Goal: Obtain resource: Download file/media

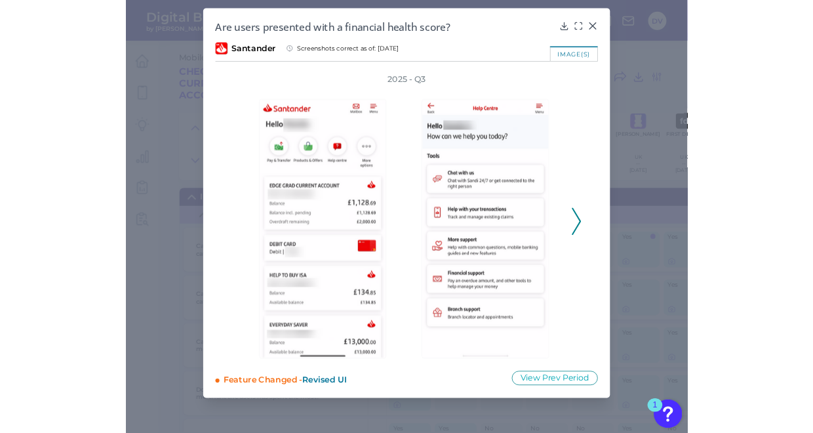
scroll to position [1972, 1325]
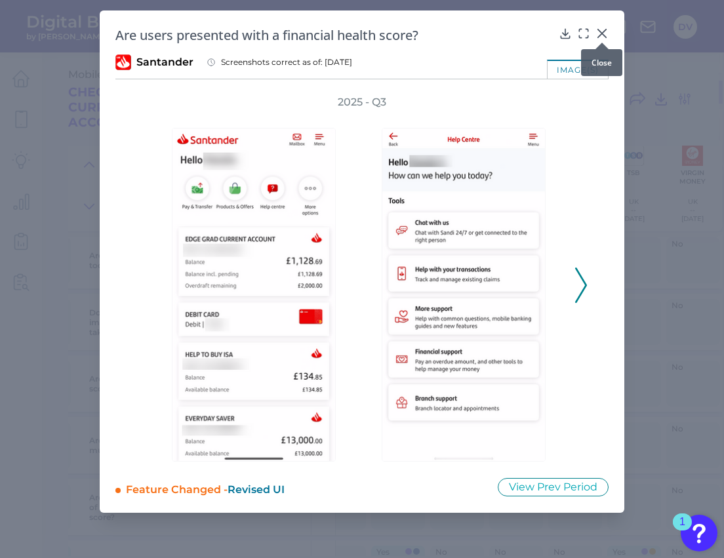
click at [601, 37] on div at bounding box center [601, 42] width 13 height 13
click at [603, 31] on icon at bounding box center [601, 33] width 13 height 13
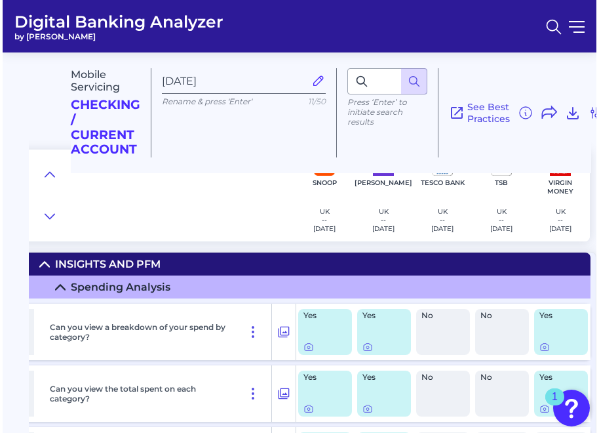
scroll to position [0, 1422]
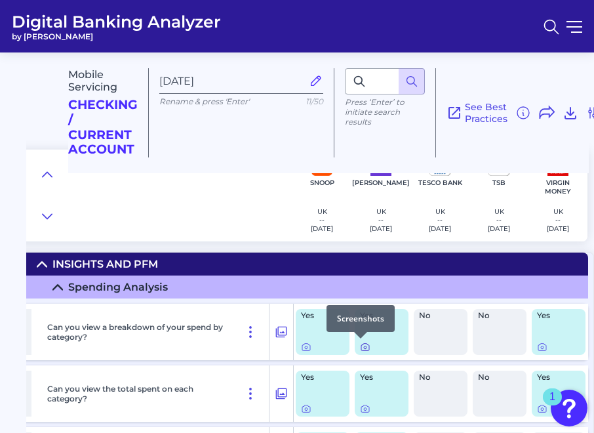
click at [362, 348] on icon at bounding box center [365, 346] width 10 height 10
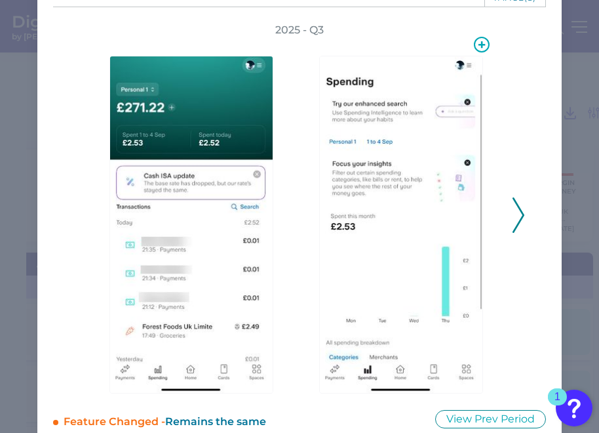
scroll to position [69, 0]
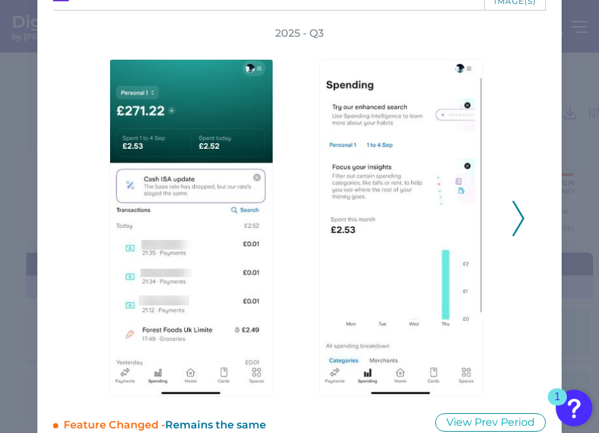
click at [515, 224] on icon at bounding box center [519, 218] width 12 height 35
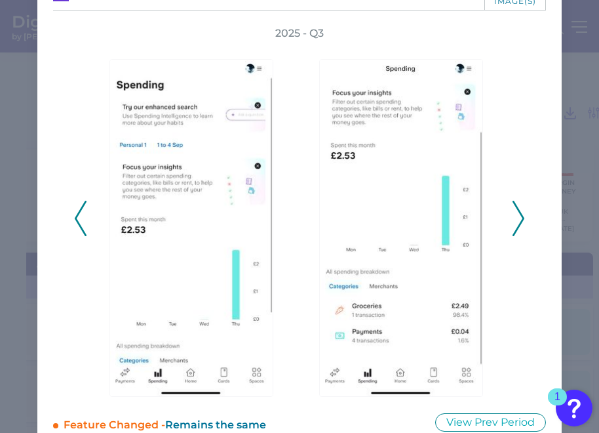
click at [515, 224] on icon at bounding box center [519, 218] width 12 height 35
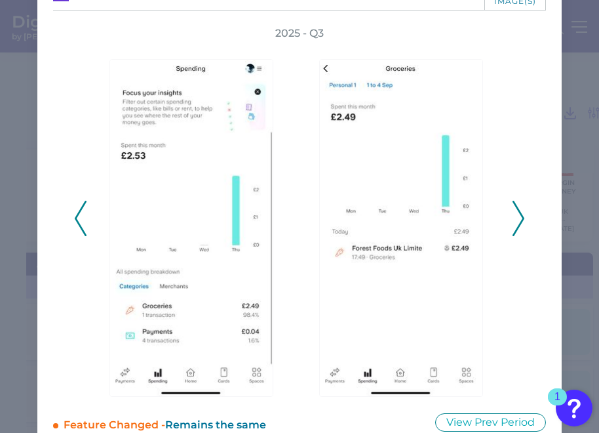
click at [515, 224] on icon at bounding box center [519, 218] width 12 height 35
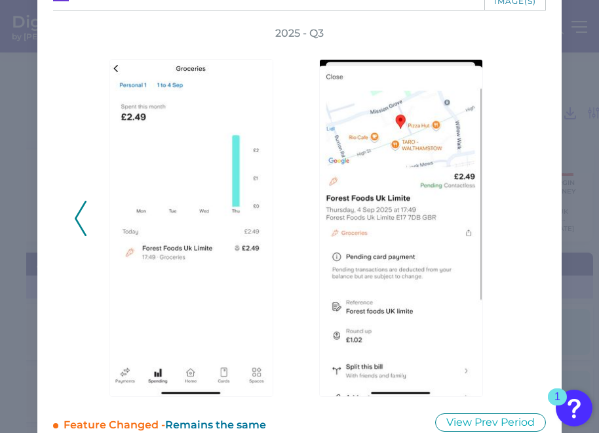
click at [515, 225] on div "2025 - Q3" at bounding box center [299, 211] width 451 height 370
click at [83, 221] on icon at bounding box center [81, 218] width 12 height 35
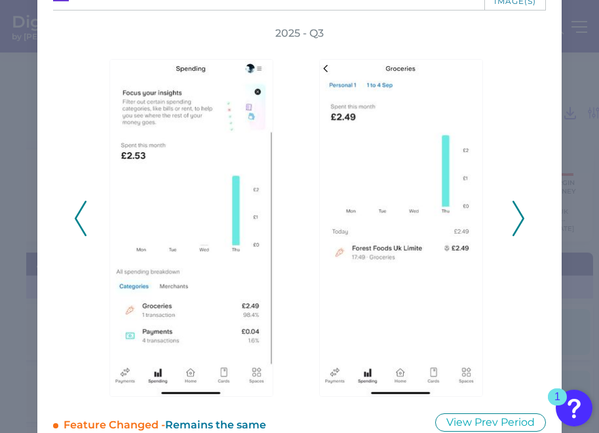
click at [83, 221] on icon at bounding box center [81, 218] width 12 height 35
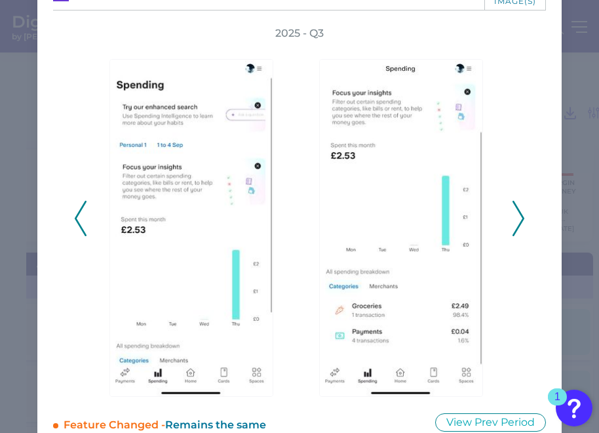
click at [83, 221] on icon at bounding box center [81, 218] width 12 height 35
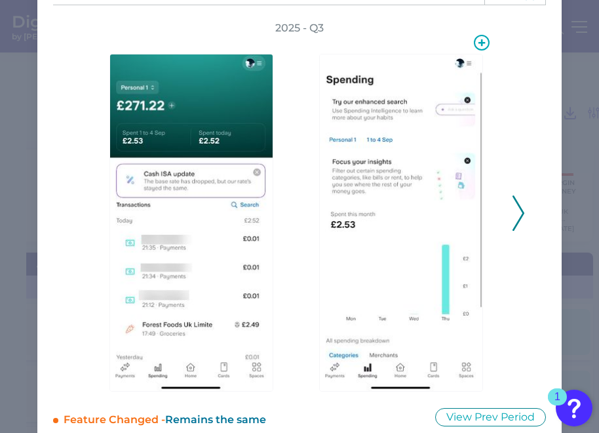
scroll to position [73, 0]
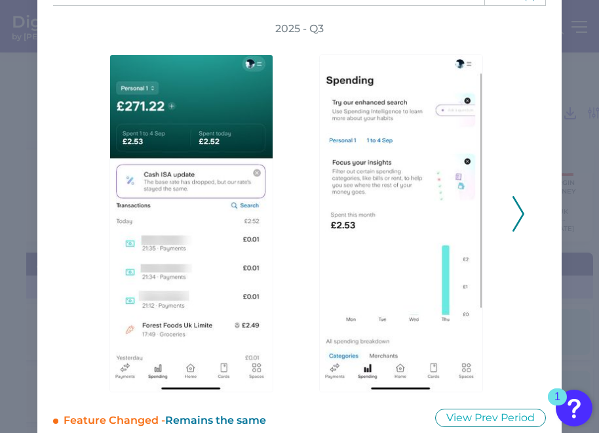
click at [517, 214] on icon at bounding box center [519, 213] width 12 height 35
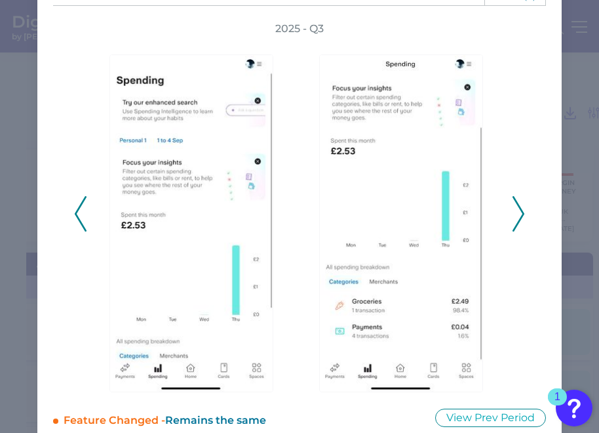
click at [517, 214] on icon at bounding box center [519, 213] width 12 height 35
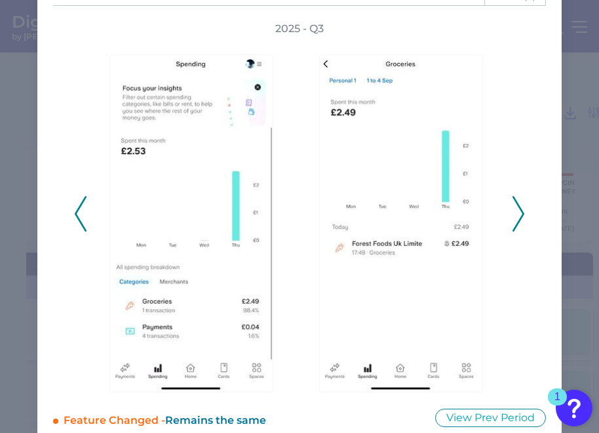
click at [517, 214] on icon at bounding box center [519, 213] width 12 height 35
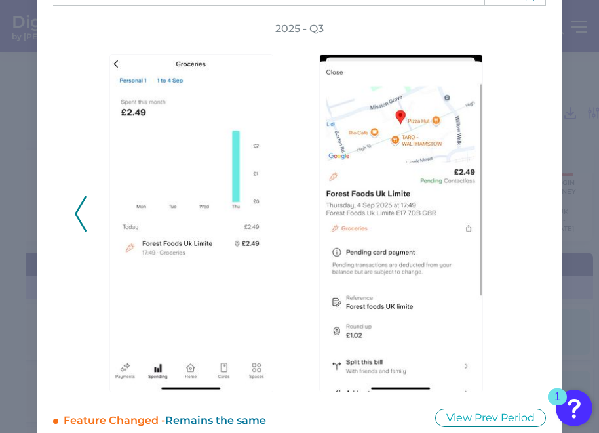
click at [517, 215] on div "2025 - Q3" at bounding box center [299, 207] width 451 height 370
click at [81, 210] on icon at bounding box center [81, 213] width 12 height 35
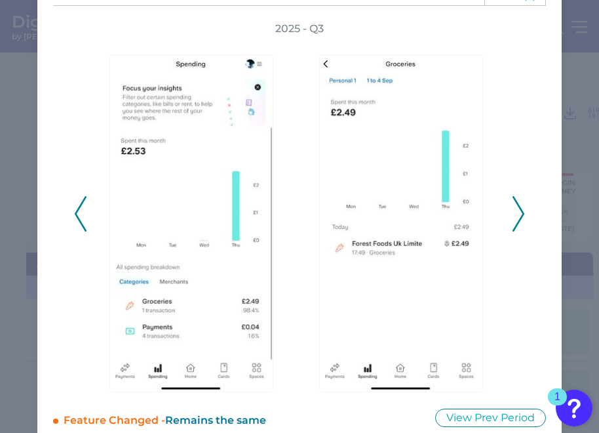
click at [81, 210] on icon at bounding box center [81, 213] width 12 height 35
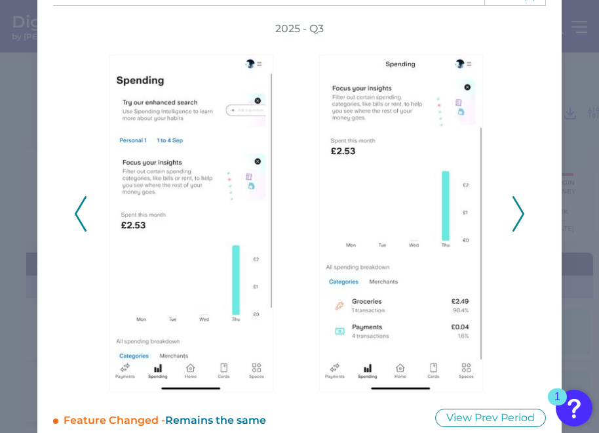
click at [81, 210] on icon at bounding box center [81, 213] width 12 height 35
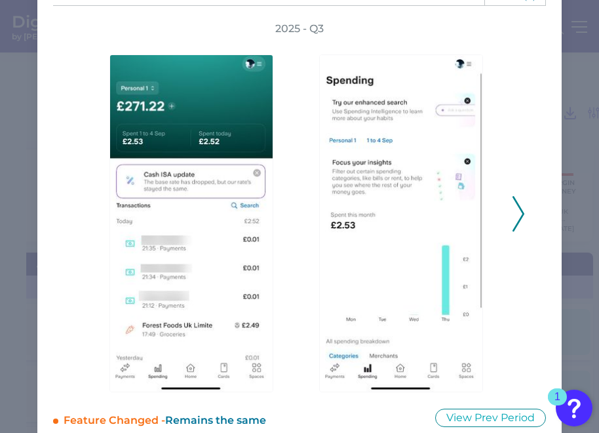
click at [81, 210] on div "2025 - Q3" at bounding box center [299, 207] width 451 height 370
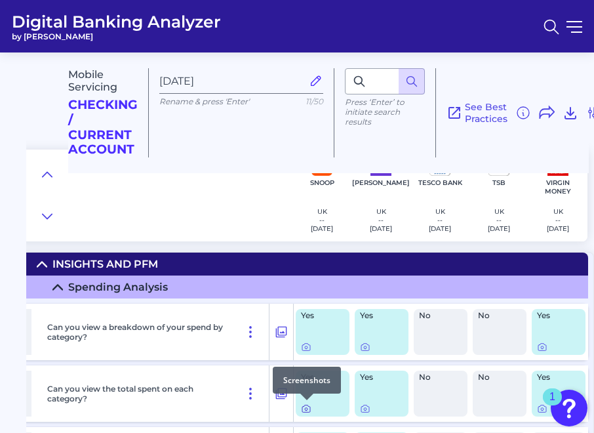
click at [305, 408] on icon at bounding box center [306, 409] width 3 height 3
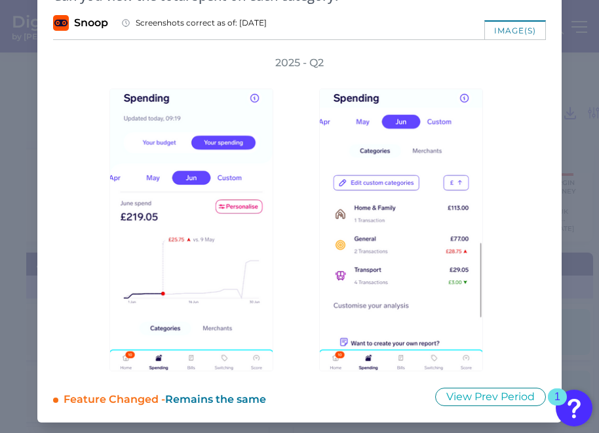
scroll to position [39, 0]
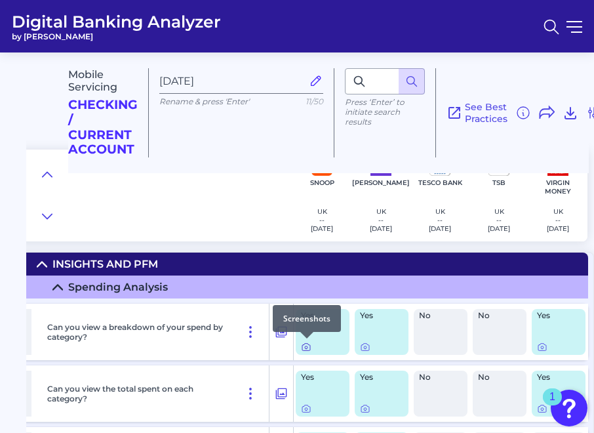
click at [305, 348] on icon at bounding box center [306, 347] width 3 height 3
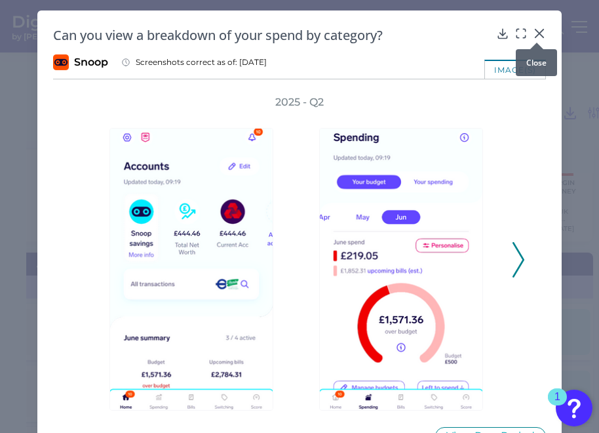
click at [540, 29] on icon at bounding box center [540, 33] width 8 height 8
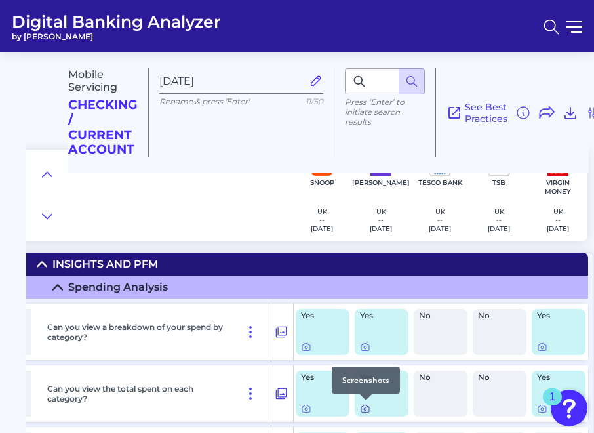
click at [365, 406] on div at bounding box center [365, 399] width 13 height 13
click at [364, 408] on icon at bounding box center [365, 409] width 3 height 3
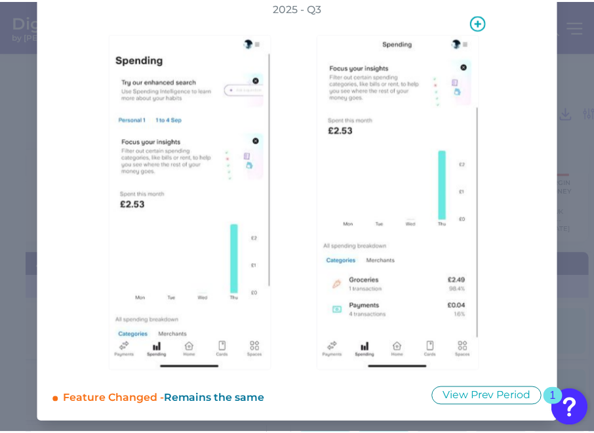
scroll to position [94, 0]
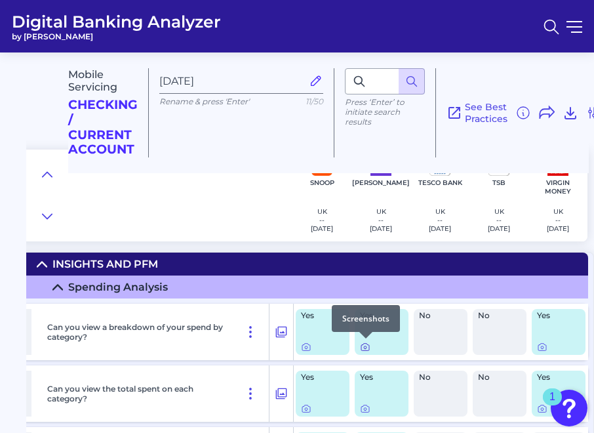
click at [366, 346] on icon at bounding box center [365, 347] width 3 height 3
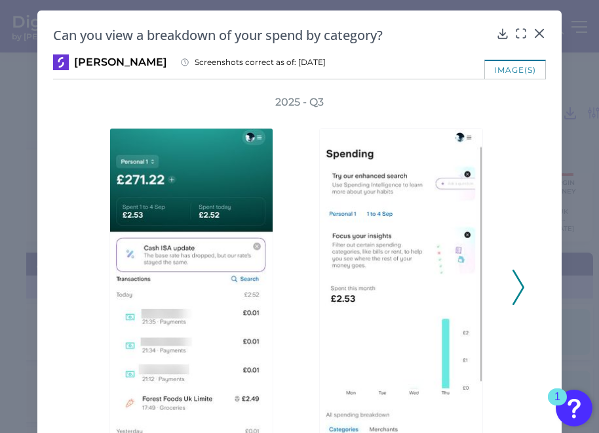
click at [520, 285] on polyline at bounding box center [518, 287] width 10 height 33
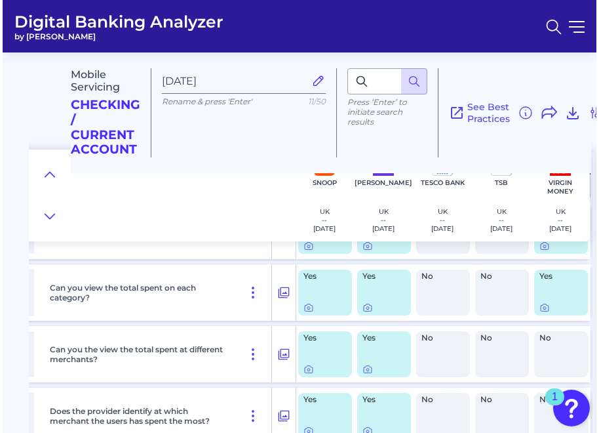
scroll to position [103, 1416]
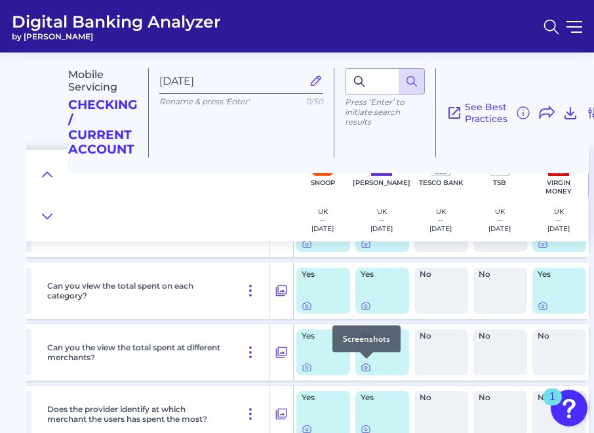
click at [364, 368] on icon at bounding box center [365, 367] width 3 height 3
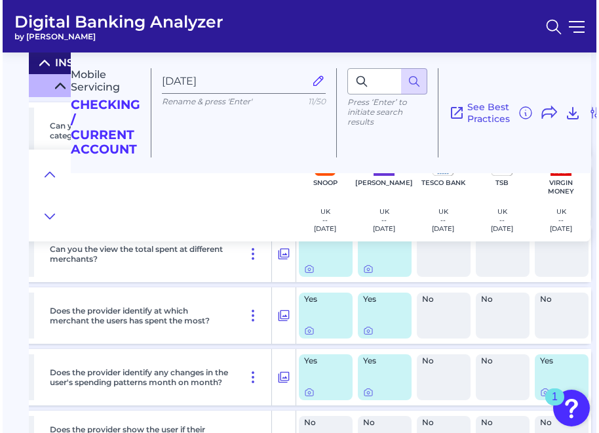
scroll to position [205, 1415]
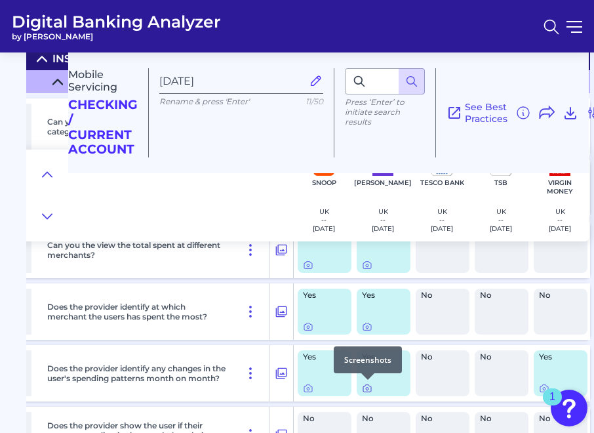
click at [369, 387] on icon at bounding box center [367, 388] width 10 height 10
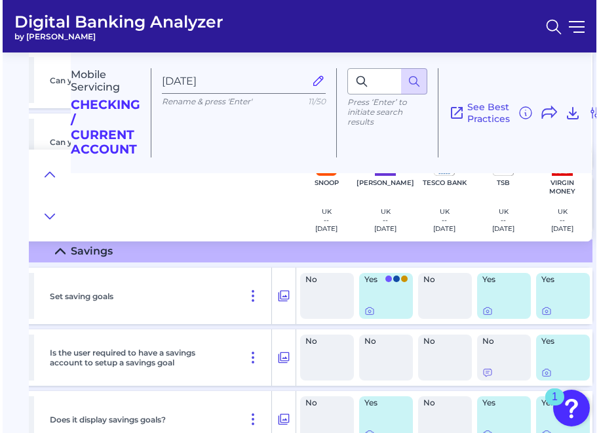
scroll to position [1297, 1415]
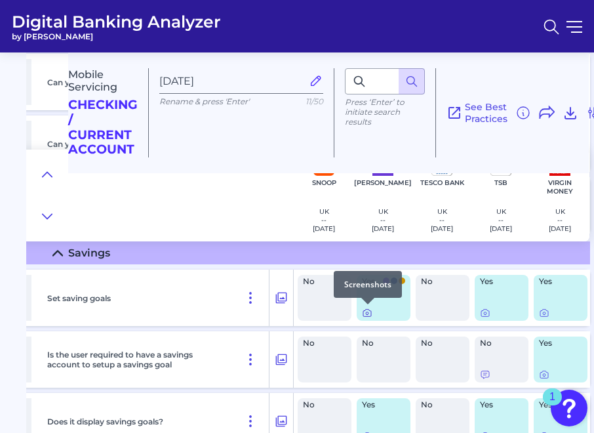
click at [368, 313] on icon at bounding box center [367, 312] width 10 height 10
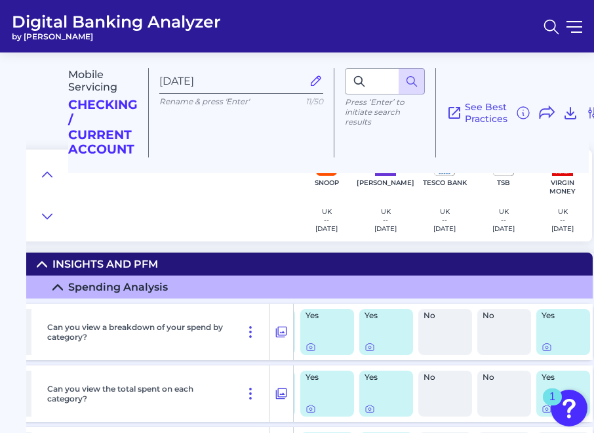
scroll to position [0, 1413]
click at [368, 345] on div at bounding box center [370, 338] width 13 height 13
click at [370, 347] on icon at bounding box center [369, 346] width 10 height 10
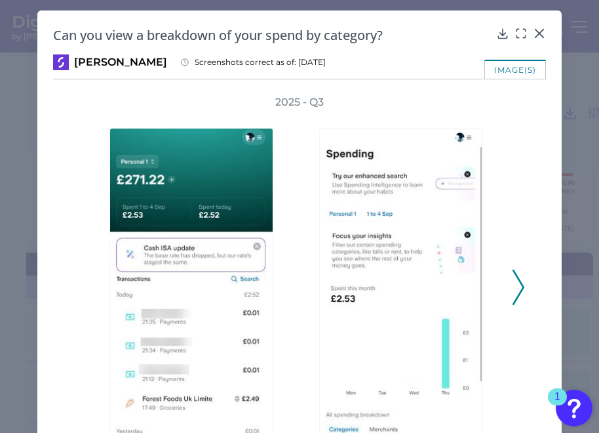
click at [513, 284] on icon at bounding box center [519, 286] width 12 height 35
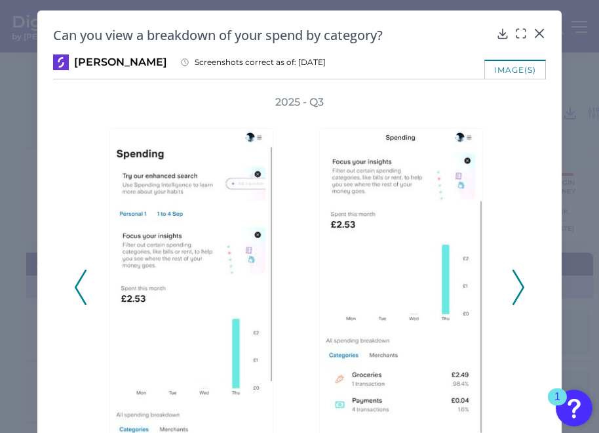
click at [513, 284] on icon at bounding box center [519, 286] width 12 height 35
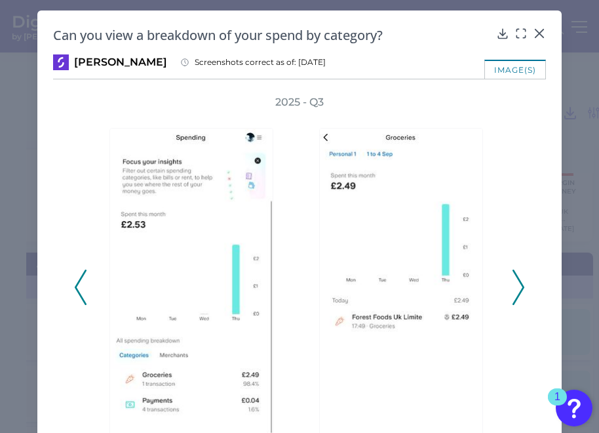
click at [513, 284] on icon at bounding box center [519, 286] width 12 height 35
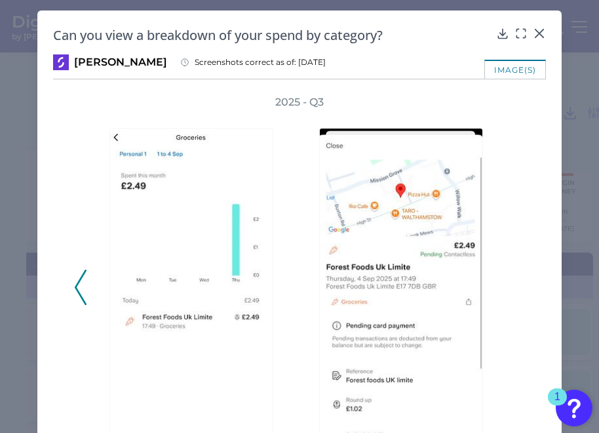
click at [512, 284] on div "2025 - Q3" at bounding box center [299, 280] width 451 height 370
click at [501, 33] on icon at bounding box center [502, 33] width 13 height 13
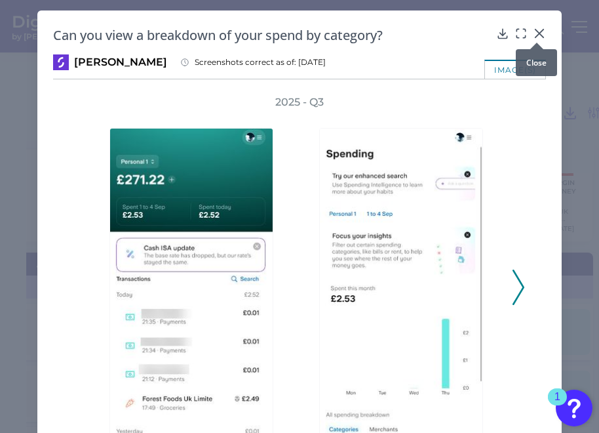
click at [537, 33] on icon at bounding box center [540, 33] width 8 height 8
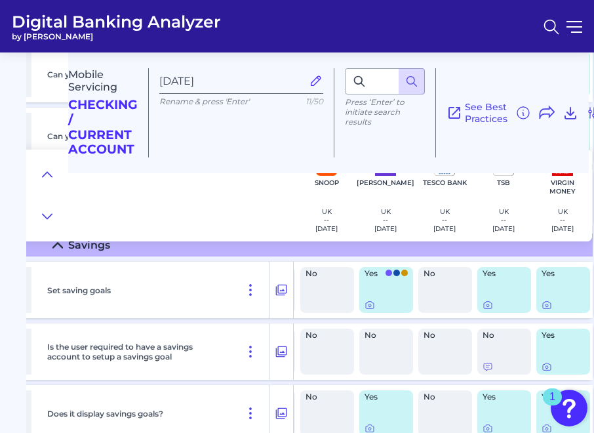
scroll to position [1310, 1413]
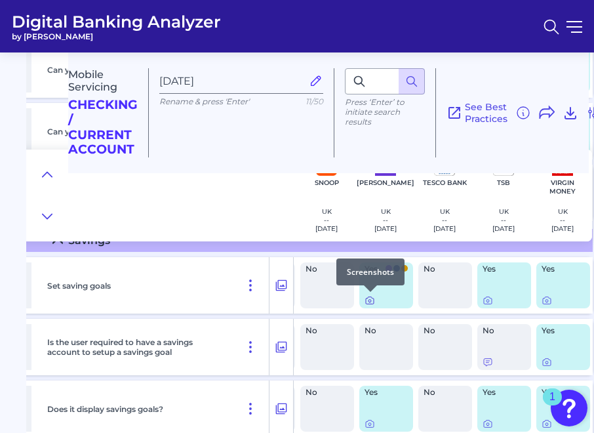
click at [369, 299] on icon at bounding box center [369, 300] width 10 height 10
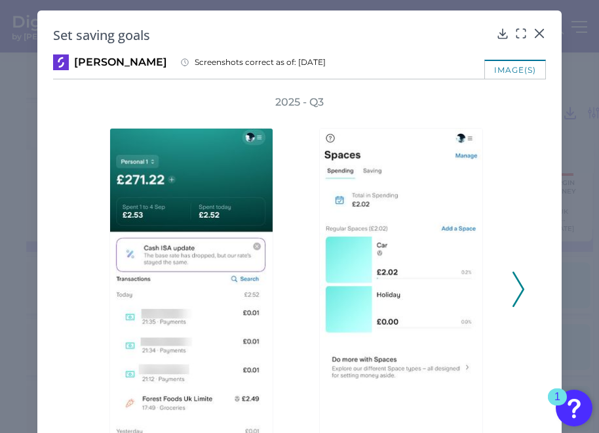
click at [520, 288] on polyline at bounding box center [518, 288] width 10 height 33
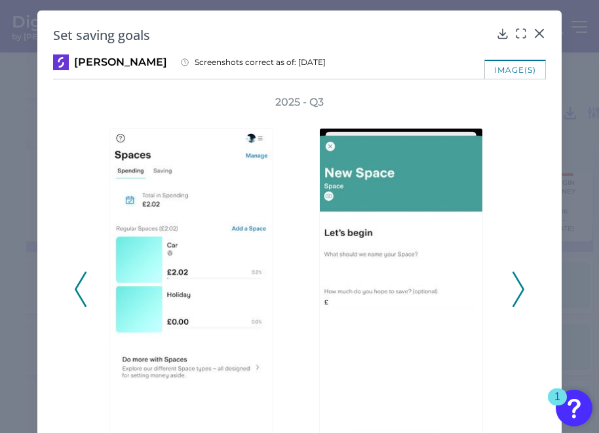
click at [520, 287] on polyline at bounding box center [518, 288] width 10 height 33
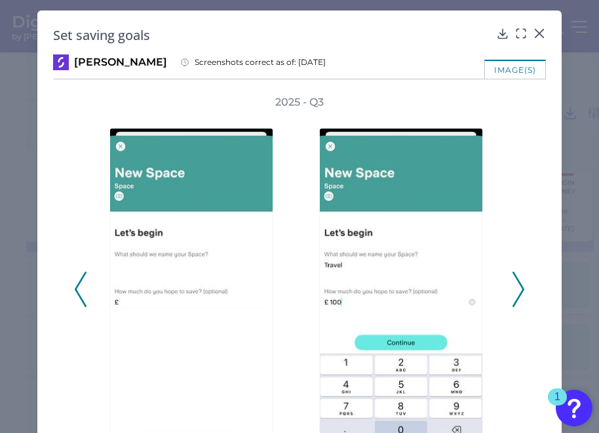
click at [520, 287] on polyline at bounding box center [518, 288] width 10 height 33
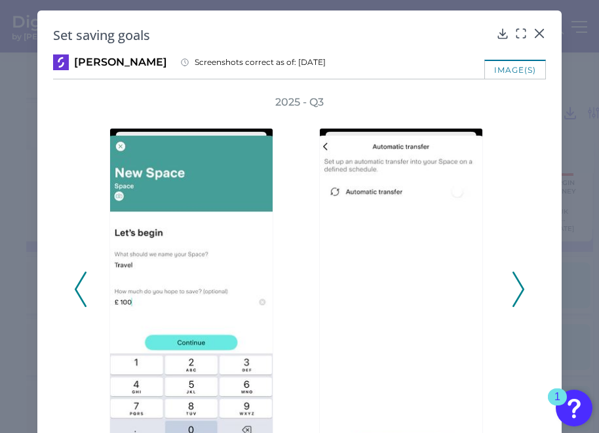
click at [520, 287] on polyline at bounding box center [518, 288] width 10 height 33
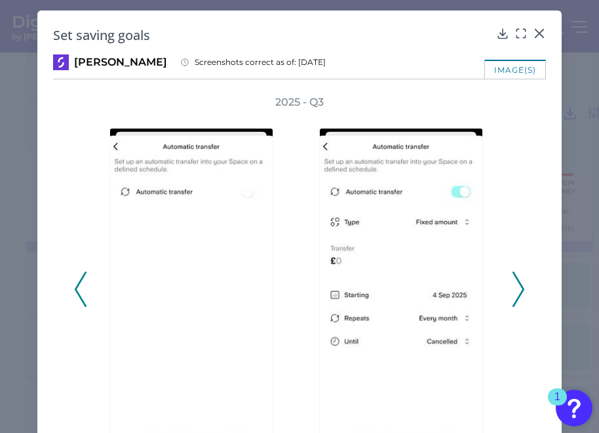
click at [520, 287] on polyline at bounding box center [518, 288] width 10 height 33
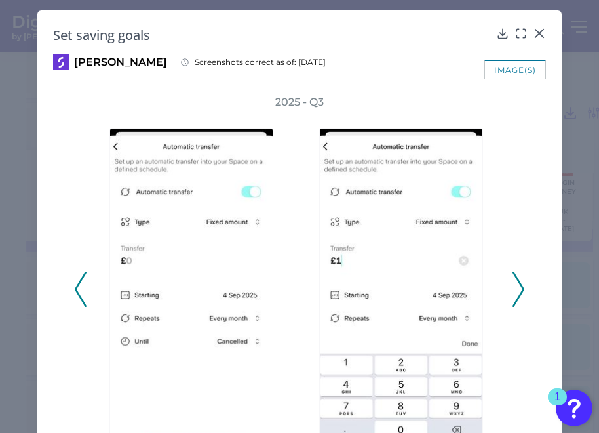
click at [520, 287] on polyline at bounding box center [518, 288] width 10 height 33
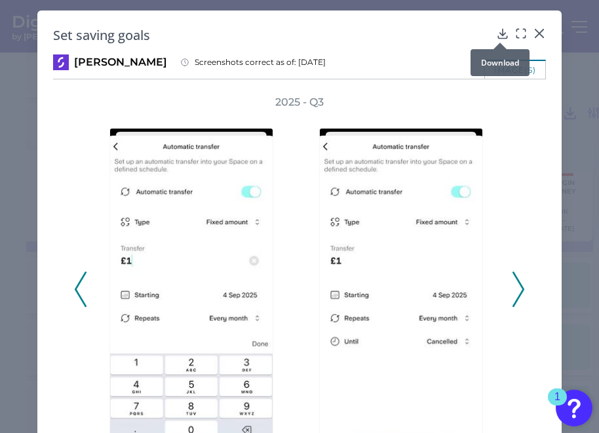
click at [501, 33] on icon at bounding box center [502, 33] width 13 height 13
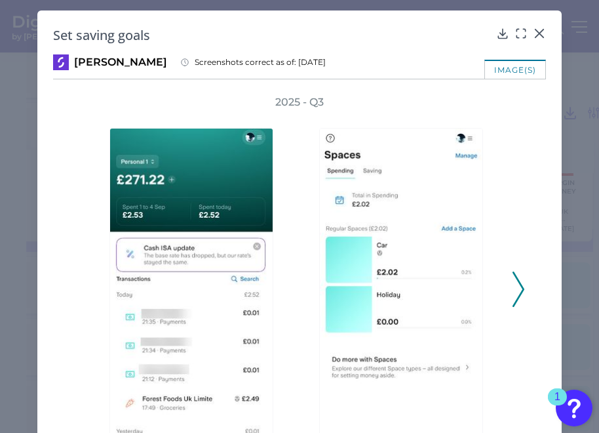
click at [138, 42] on h2 "Set saving goals" at bounding box center [272, 35] width 438 height 18
drag, startPoint x: 147, startPoint y: 37, endPoint x: 34, endPoint y: 25, distance: 114.0
click at [34, 25] on div "Set saving goals [PERSON_NAME] Screenshots correct as of: [DATE] image(s) 2025 …" at bounding box center [299, 216] width 599 height 433
copy h2 "Set saving goals"
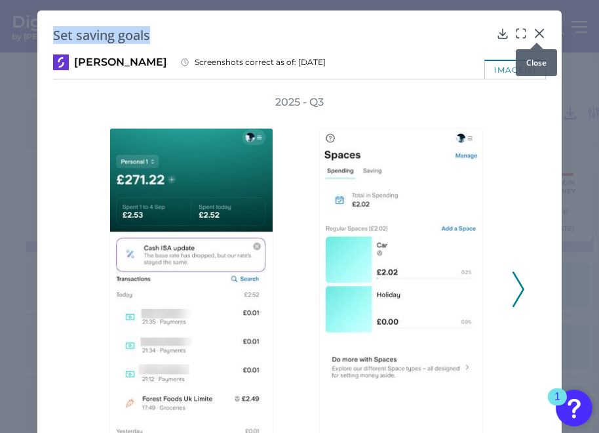
click at [539, 33] on icon at bounding box center [539, 33] width 13 height 13
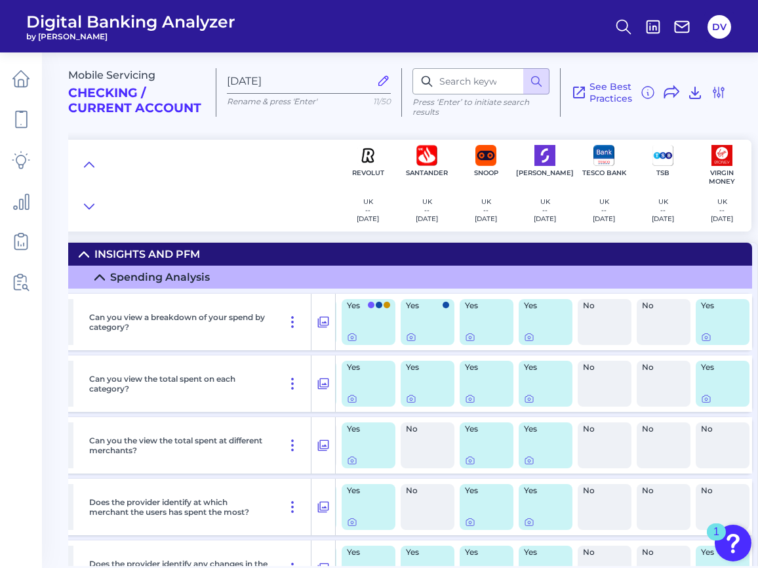
scroll to position [0, 1296]
click at [352, 339] on icon at bounding box center [352, 337] width 10 height 10
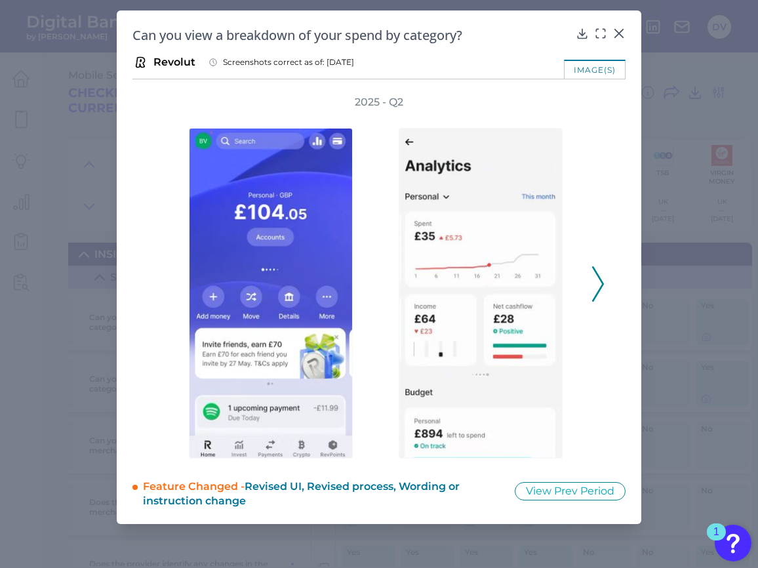
click at [597, 282] on icon at bounding box center [598, 283] width 12 height 35
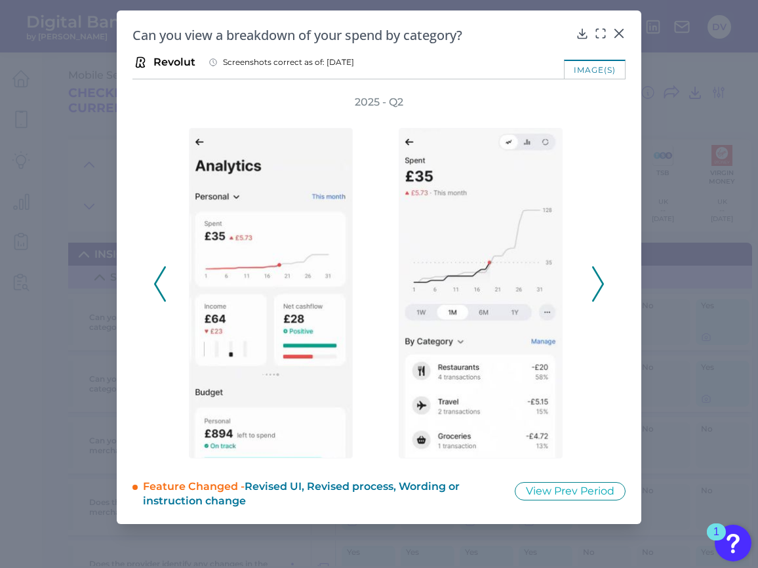
click at [597, 282] on icon at bounding box center [598, 283] width 12 height 35
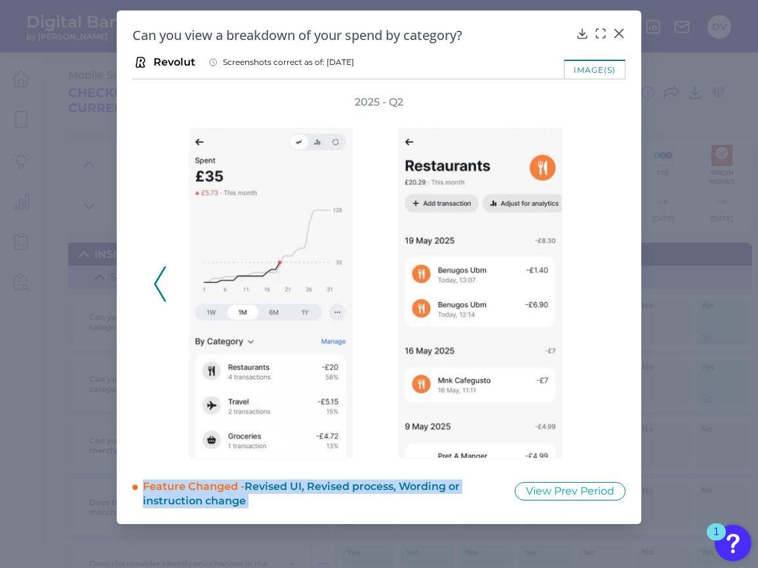
click at [597, 282] on div "2025 - Q2" at bounding box center [378, 276] width 451 height 363
click at [158, 284] on icon at bounding box center [160, 283] width 12 height 35
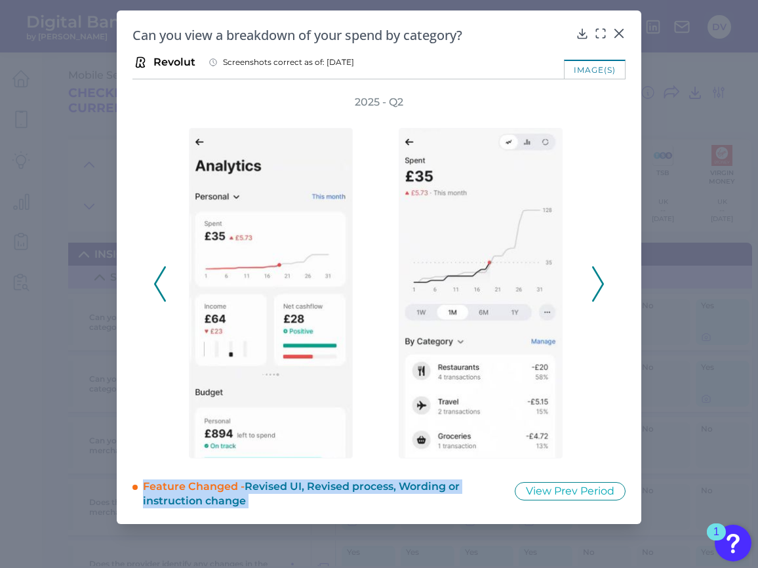
click at [158, 284] on icon at bounding box center [160, 283] width 12 height 35
click at [157, 284] on icon at bounding box center [160, 283] width 12 height 35
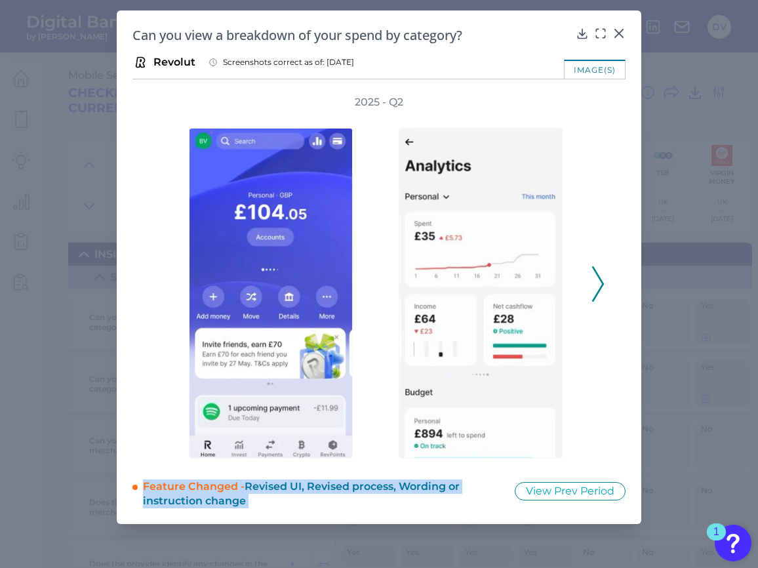
click at [157, 284] on div "2025 - Q2" at bounding box center [378, 276] width 451 height 363
click at [581, 33] on icon at bounding box center [581, 33] width 13 height 13
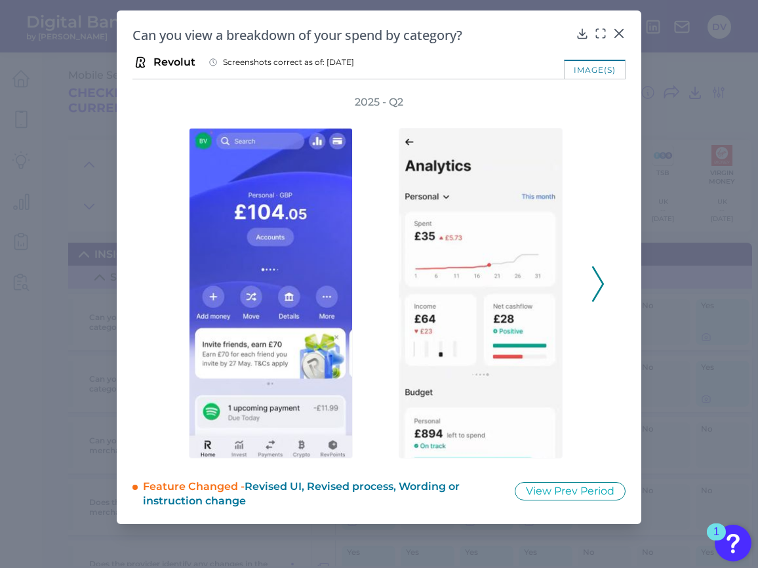
click at [596, 281] on icon at bounding box center [598, 283] width 12 height 35
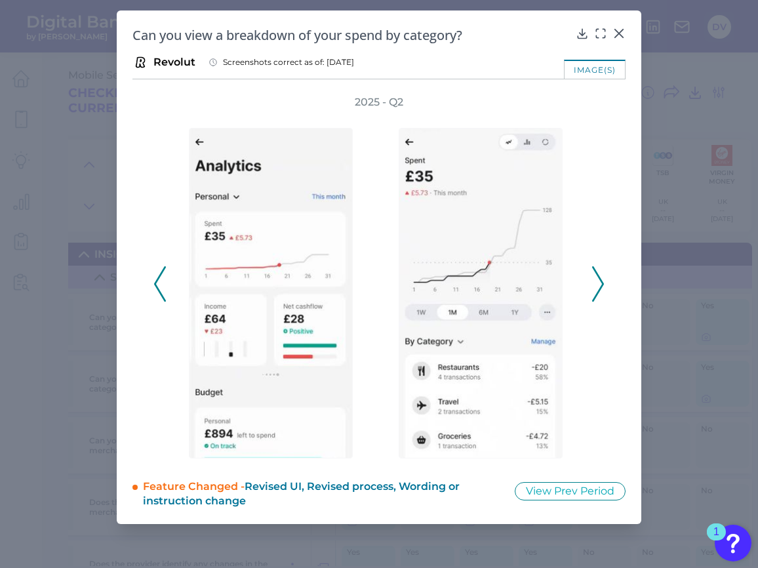
click at [596, 281] on icon at bounding box center [598, 283] width 12 height 35
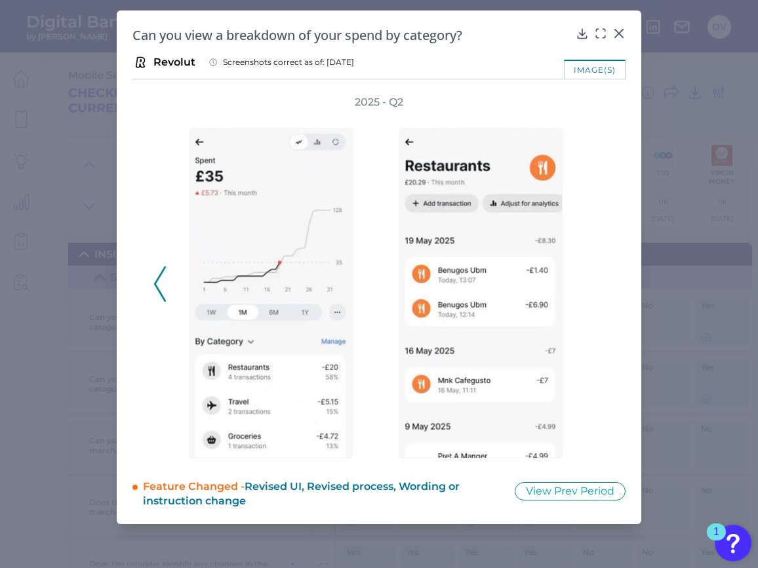
click at [596, 281] on div "2025 - Q2" at bounding box center [378, 276] width 451 height 363
click at [617, 32] on icon at bounding box center [619, 33] width 8 height 8
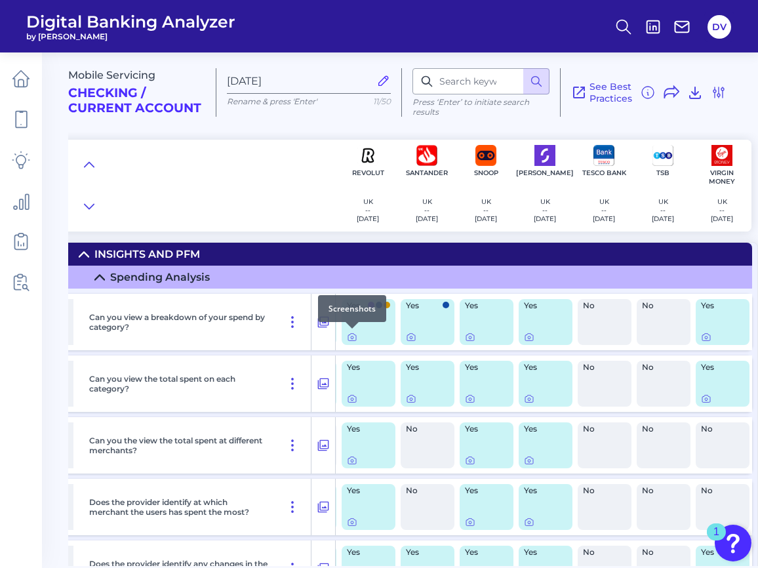
click at [351, 335] on div at bounding box center [351, 328] width 13 height 13
click at [351, 339] on icon at bounding box center [352, 337] width 10 height 10
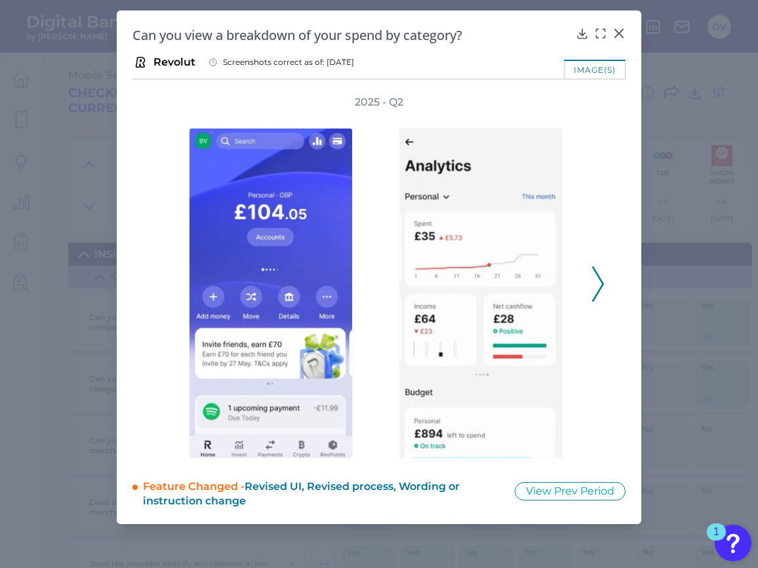
click at [599, 280] on icon at bounding box center [598, 283] width 12 height 35
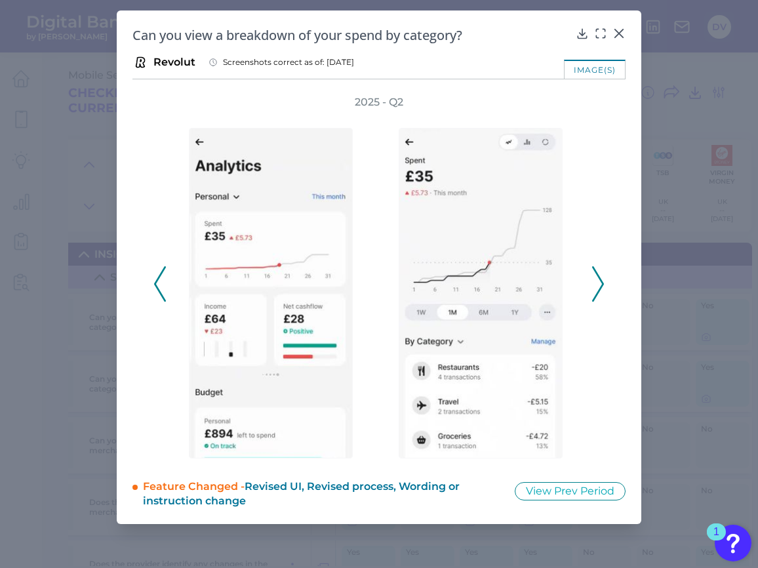
click at [599, 280] on icon at bounding box center [598, 283] width 12 height 35
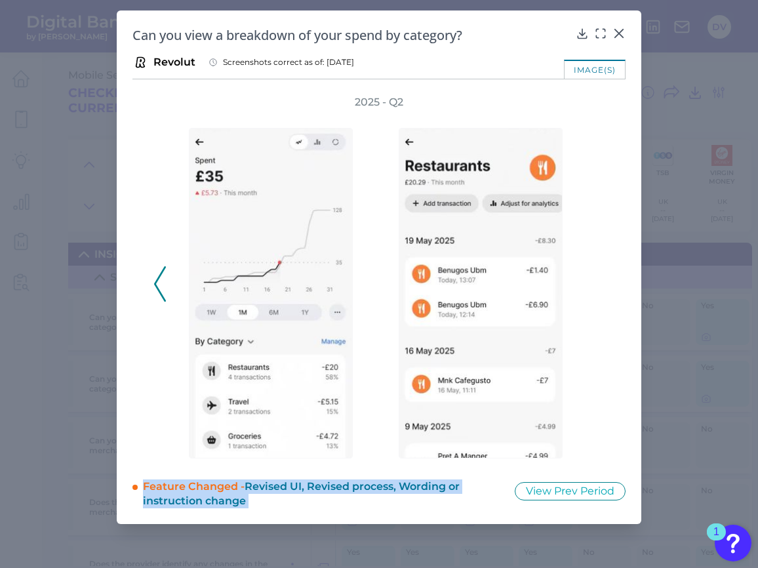
click at [599, 280] on div "2025 - Q2" at bounding box center [378, 276] width 451 height 363
click at [620, 29] on icon at bounding box center [618, 33] width 13 height 13
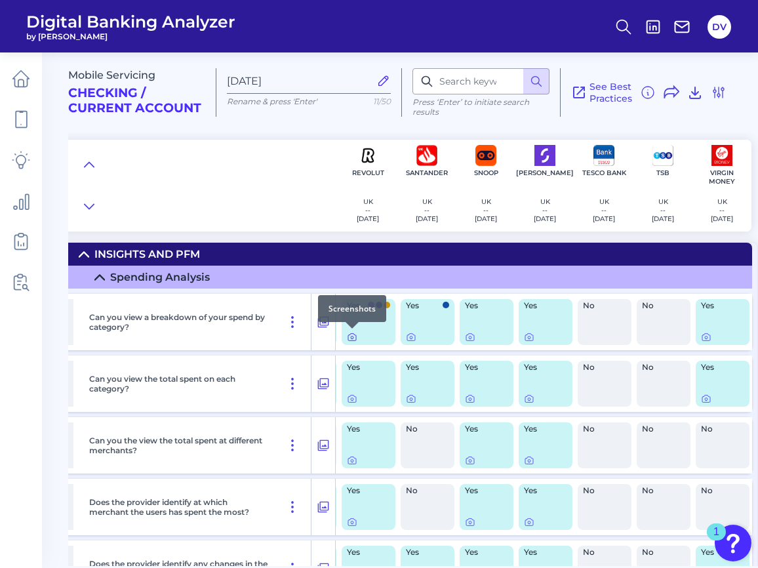
click at [352, 339] on icon at bounding box center [352, 337] width 10 height 10
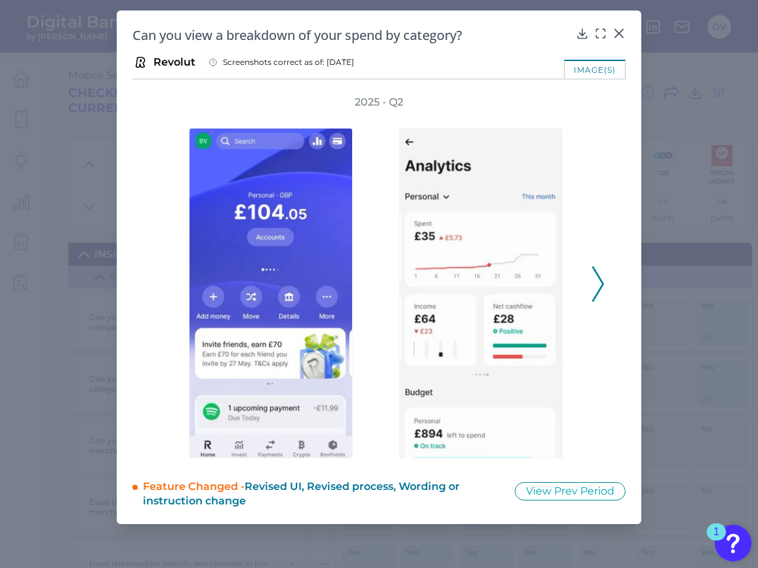
click at [596, 283] on icon at bounding box center [598, 283] width 12 height 35
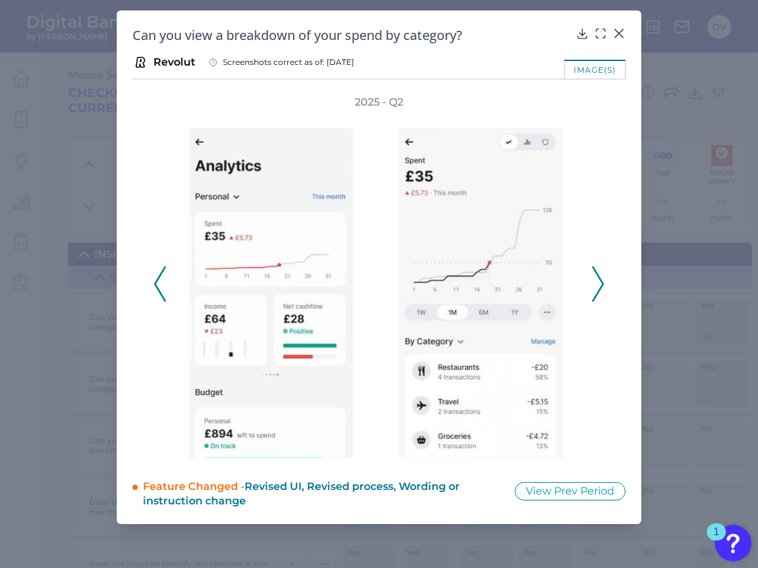
click at [596, 284] on icon at bounding box center [598, 283] width 12 height 35
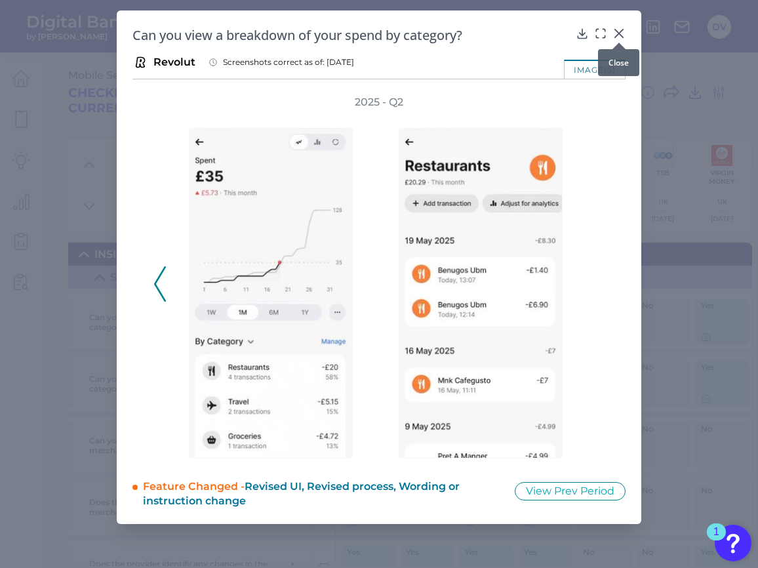
click at [620, 33] on icon at bounding box center [618, 33] width 13 height 13
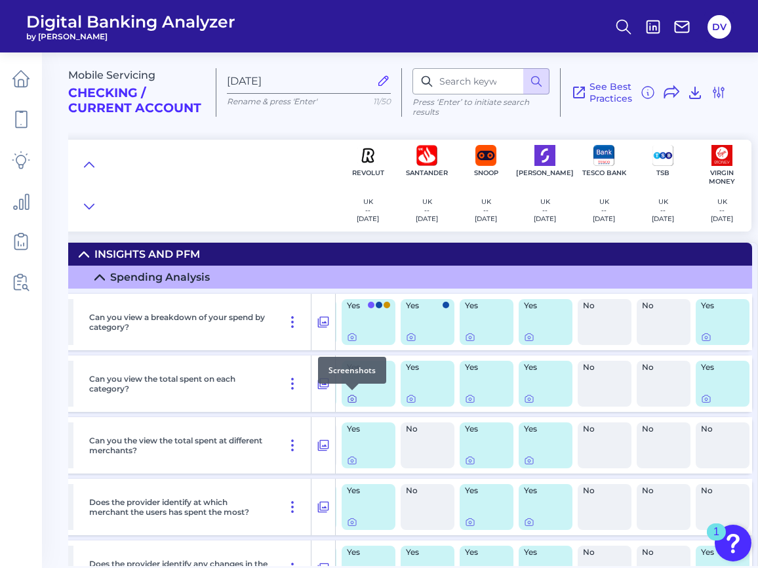
click at [350, 398] on icon at bounding box center [352, 398] width 10 height 10
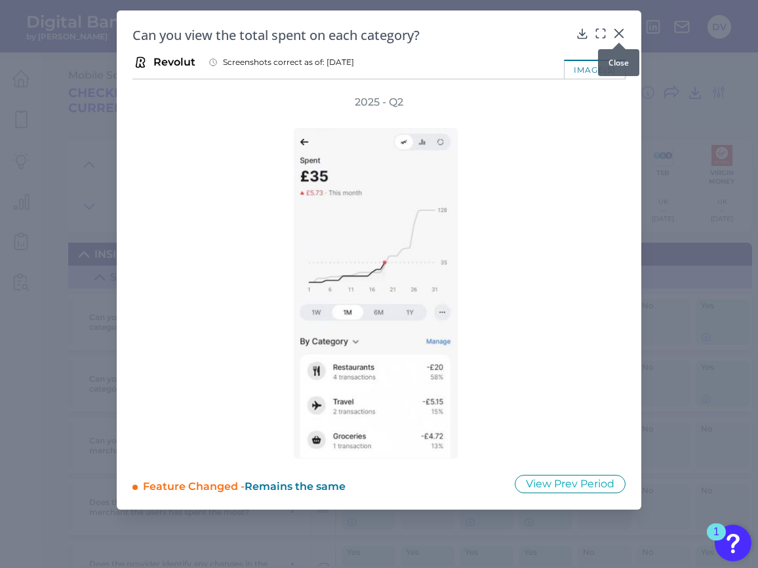
click at [618, 33] on icon at bounding box center [619, 33] width 8 height 8
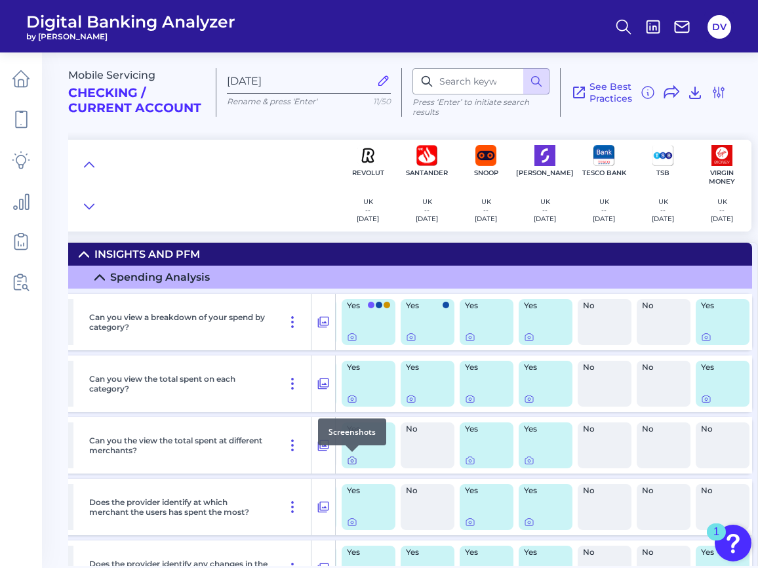
click at [350, 459] on icon at bounding box center [352, 460] width 10 height 10
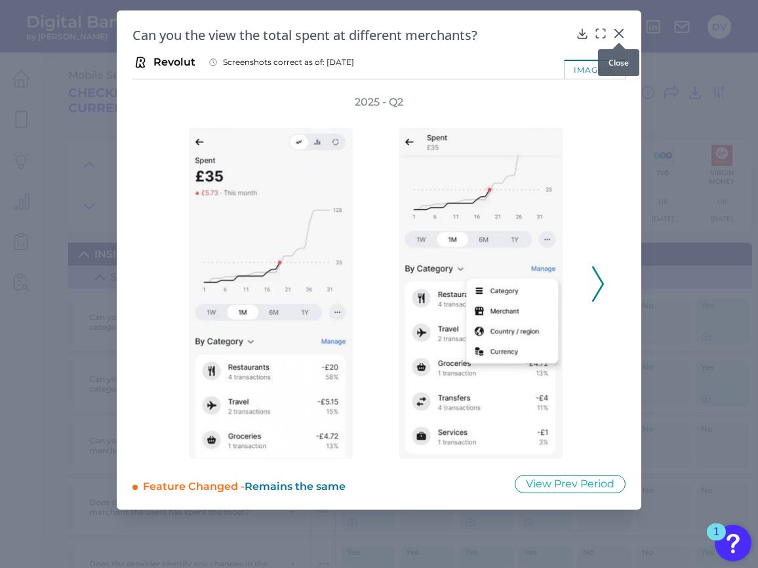
click at [620, 32] on icon at bounding box center [619, 33] width 8 height 8
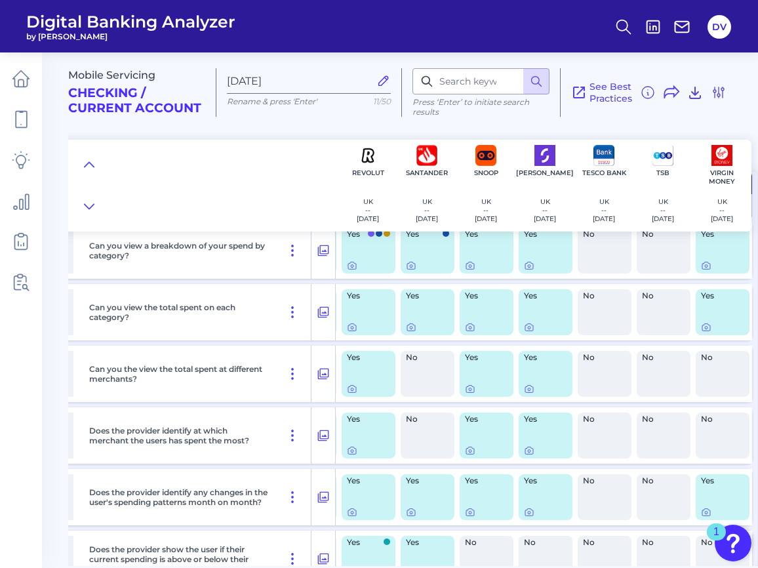
scroll to position [93, 1296]
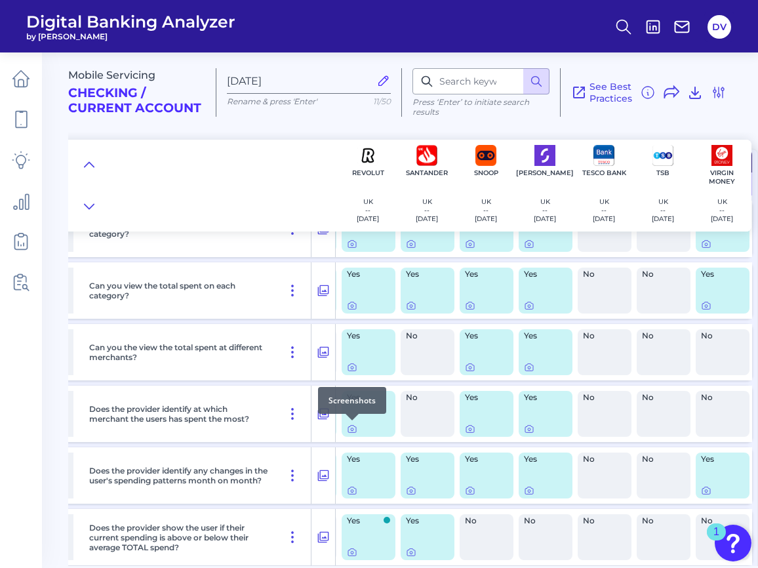
click at [347, 427] on div at bounding box center [351, 420] width 13 height 13
click at [352, 429] on icon at bounding box center [352, 428] width 10 height 10
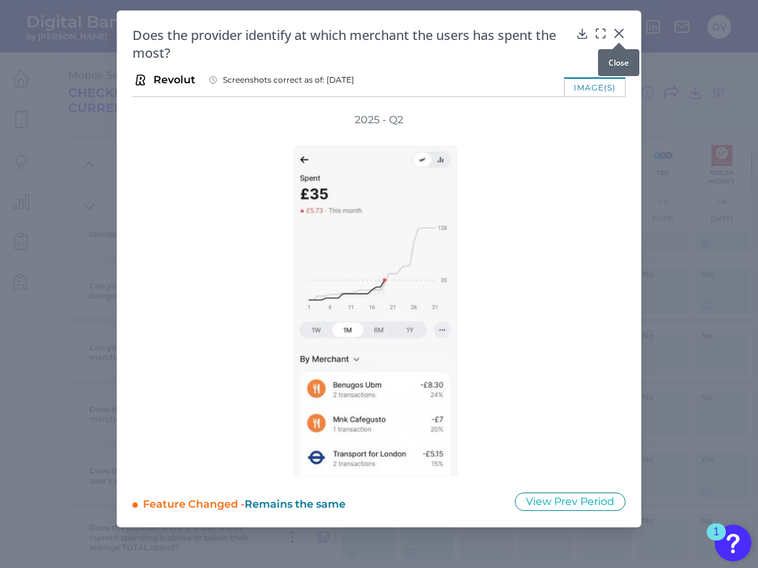
click at [623, 32] on icon at bounding box center [618, 33] width 13 height 13
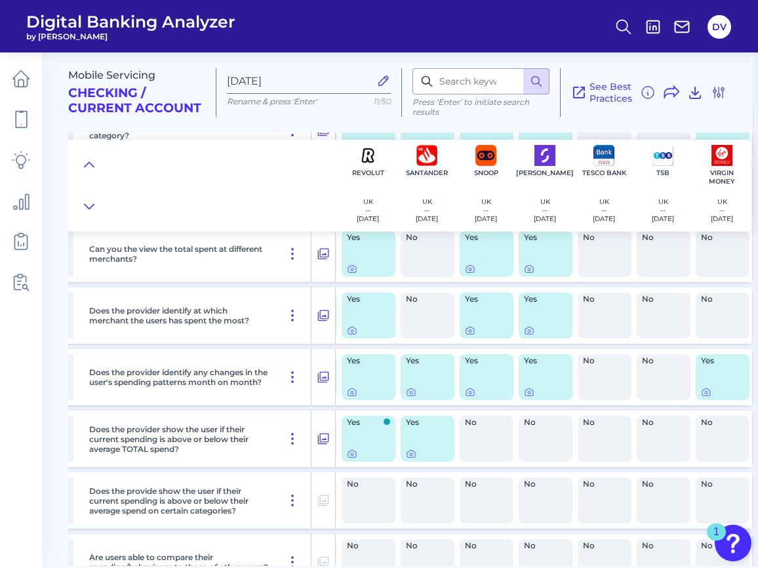
scroll to position [213, 1296]
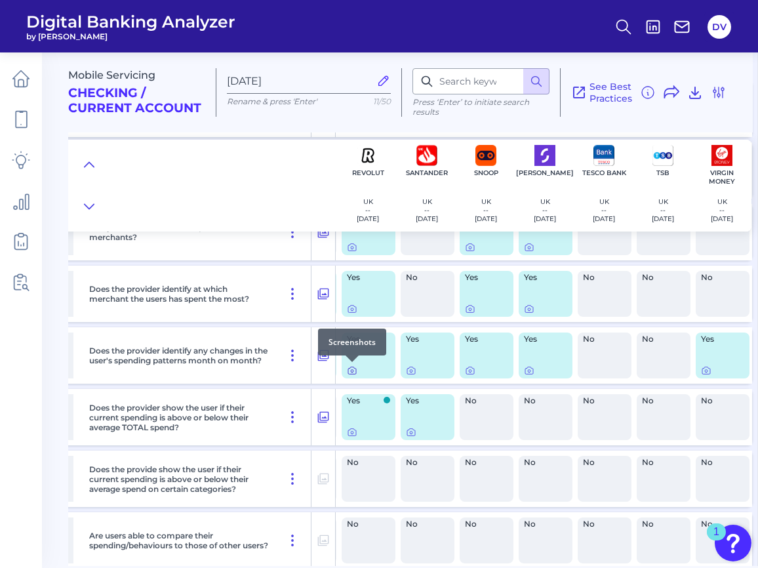
click at [351, 371] on icon at bounding box center [352, 371] width 3 height 3
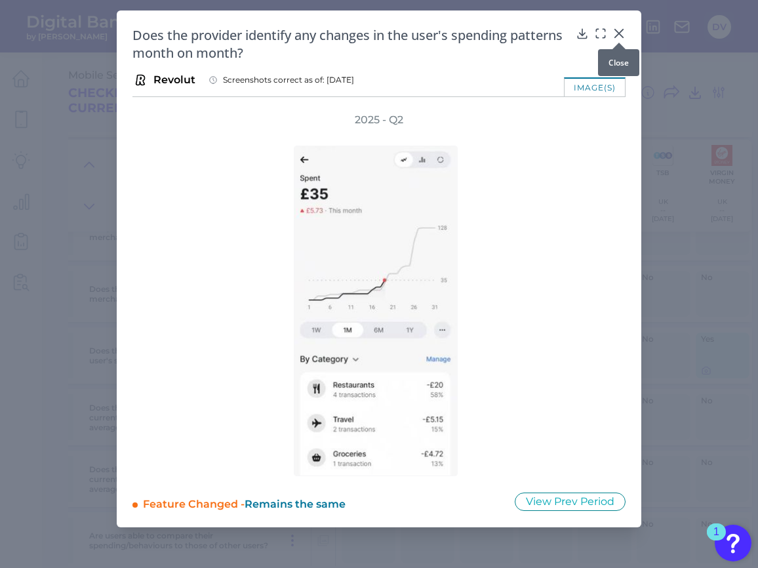
click at [615, 30] on icon at bounding box center [619, 33] width 8 height 8
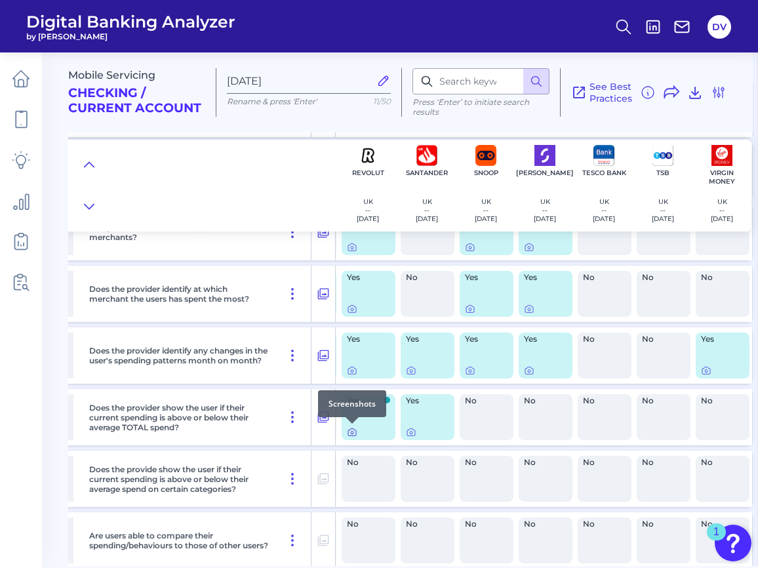
click at [352, 433] on icon at bounding box center [352, 432] width 3 height 3
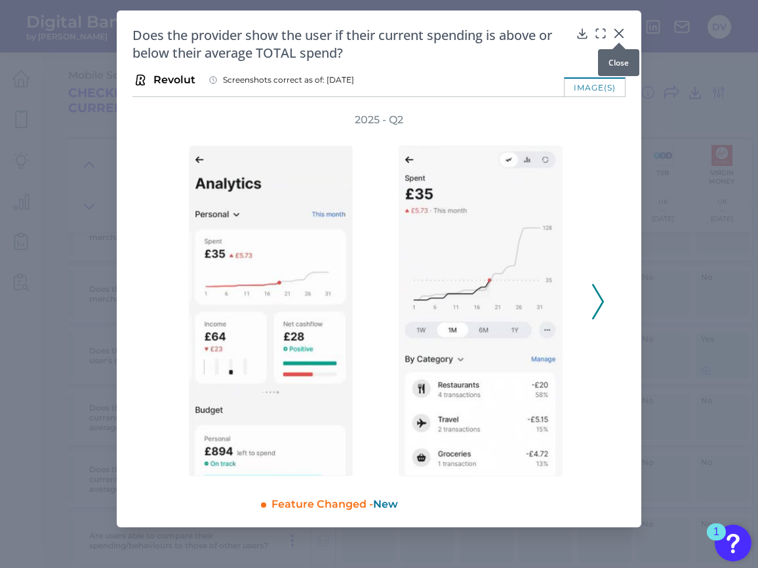
click at [620, 31] on icon at bounding box center [619, 33] width 8 height 8
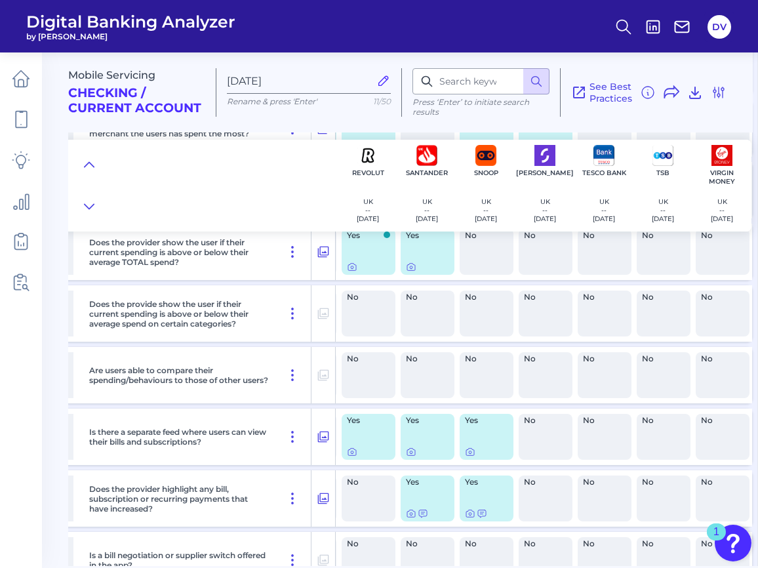
scroll to position [382, 1296]
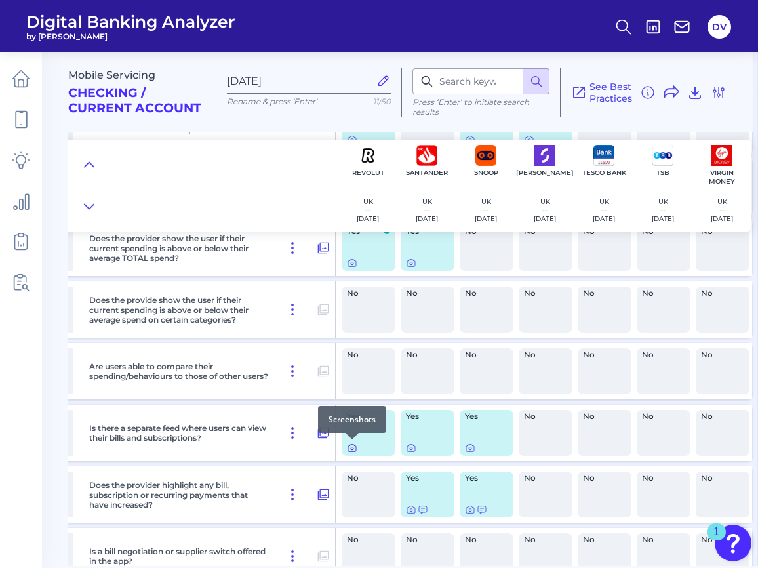
click at [350, 444] on div at bounding box center [351, 439] width 13 height 13
click at [350, 446] on icon at bounding box center [352, 447] width 10 height 10
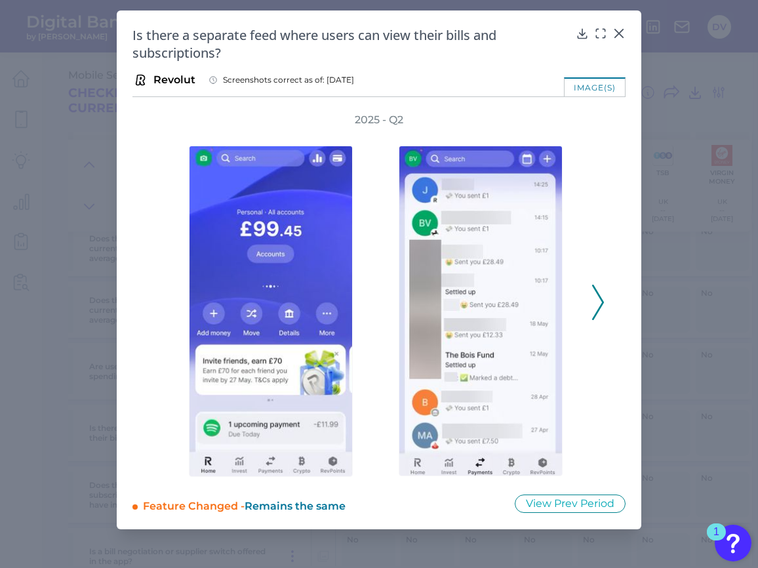
click at [604, 300] on button at bounding box center [597, 301] width 13 height 35
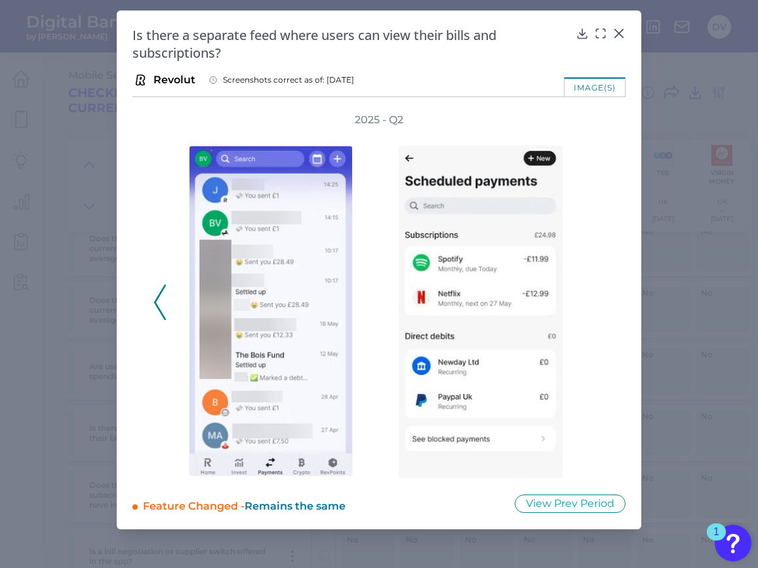
click at [604, 302] on div "2025 - Q2" at bounding box center [378, 295] width 451 height 365
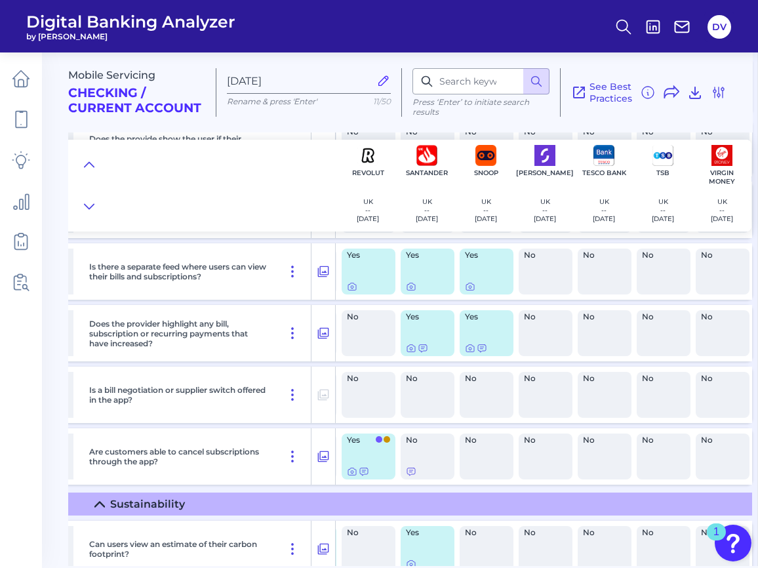
scroll to position [545, 1295]
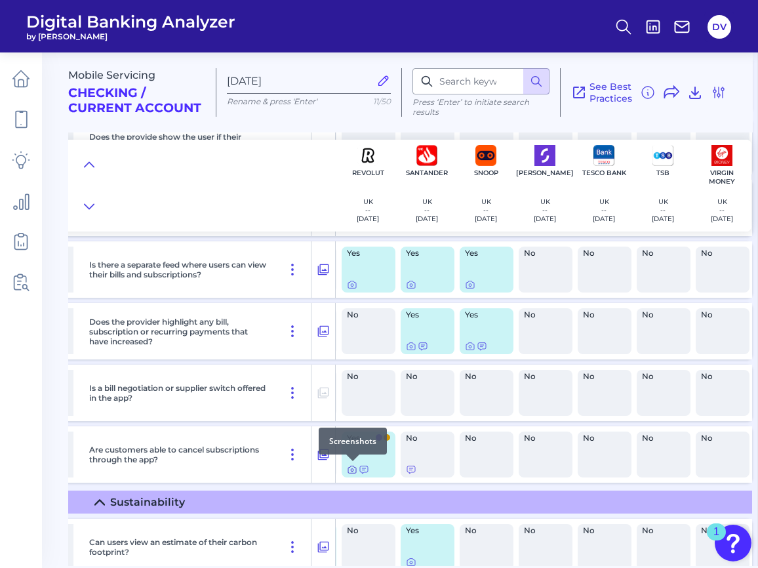
click at [354, 468] on icon at bounding box center [352, 469] width 10 height 10
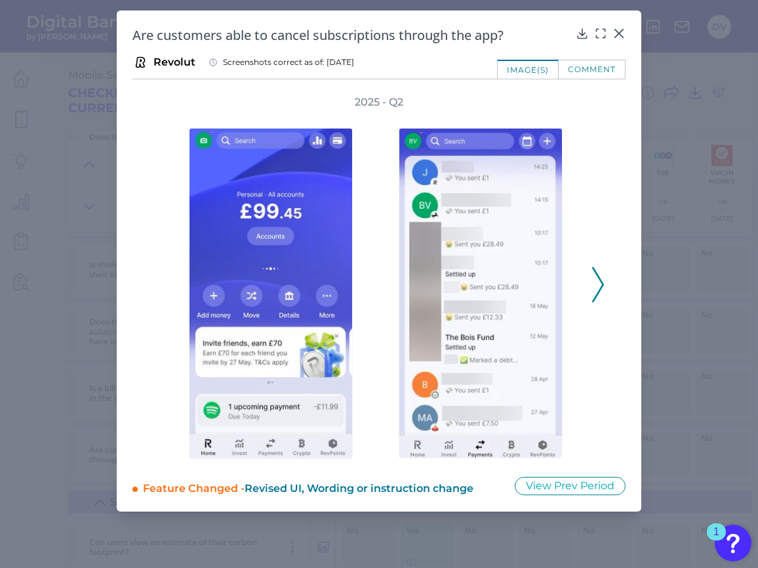
click at [595, 280] on icon at bounding box center [598, 284] width 12 height 35
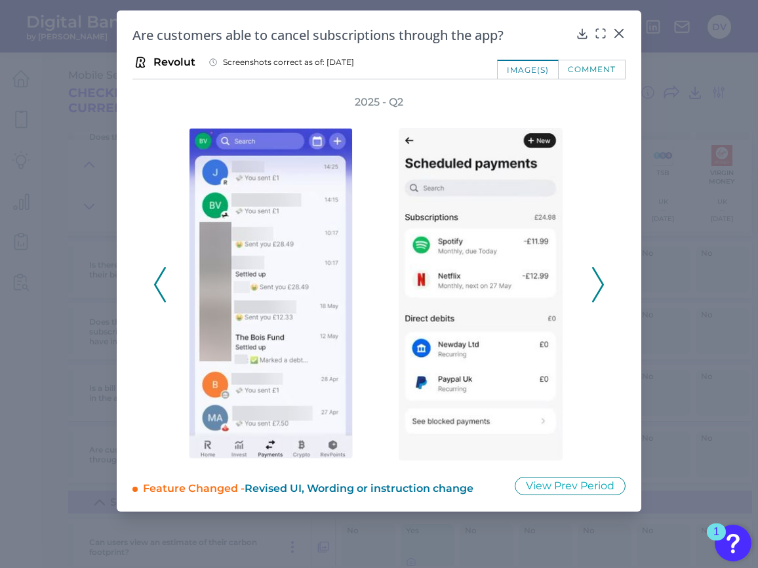
click at [610, 292] on div "2025 - Q2" at bounding box center [378, 277] width 493 height 365
click at [600, 290] on polyline at bounding box center [598, 284] width 10 height 33
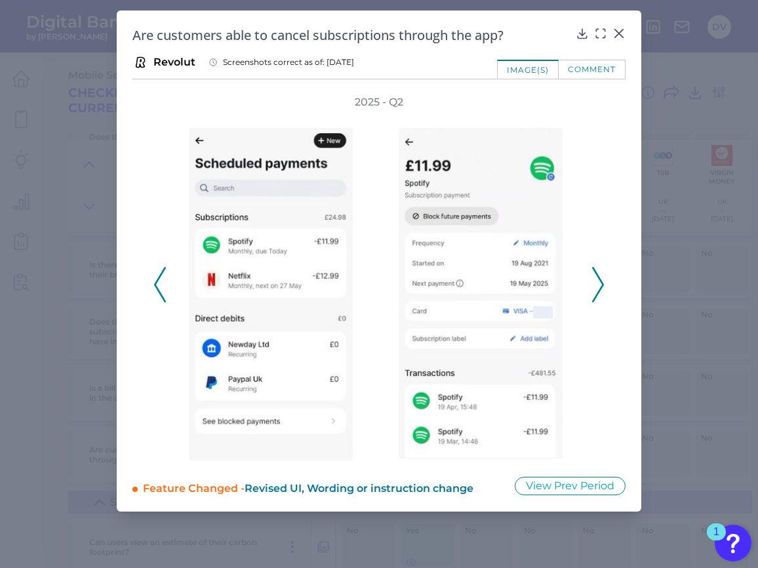
click at [587, 279] on div at bounding box center [484, 284] width 210 height 351
click at [598, 281] on icon at bounding box center [598, 284] width 12 height 35
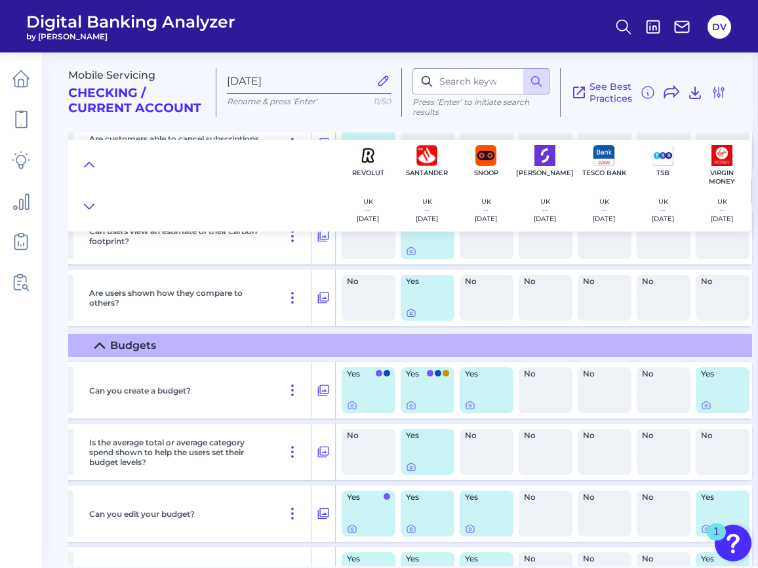
scroll to position [864, 1295]
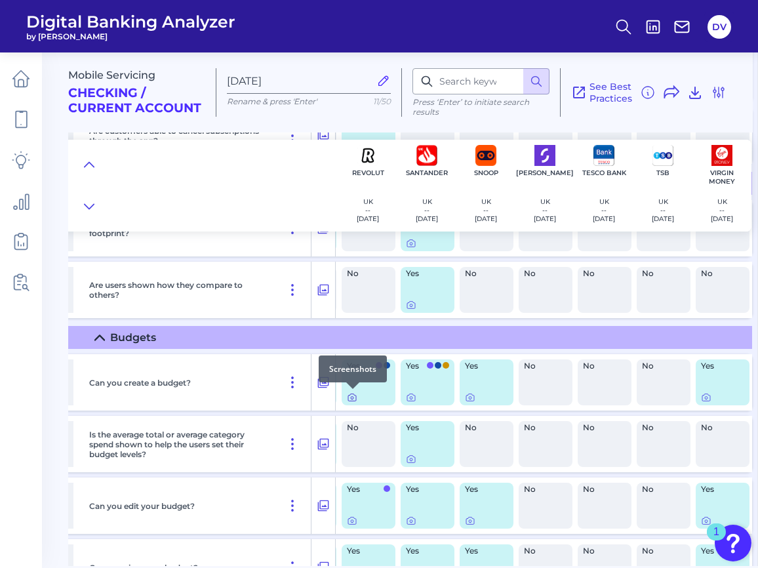
click at [351, 396] on icon at bounding box center [352, 397] width 10 height 10
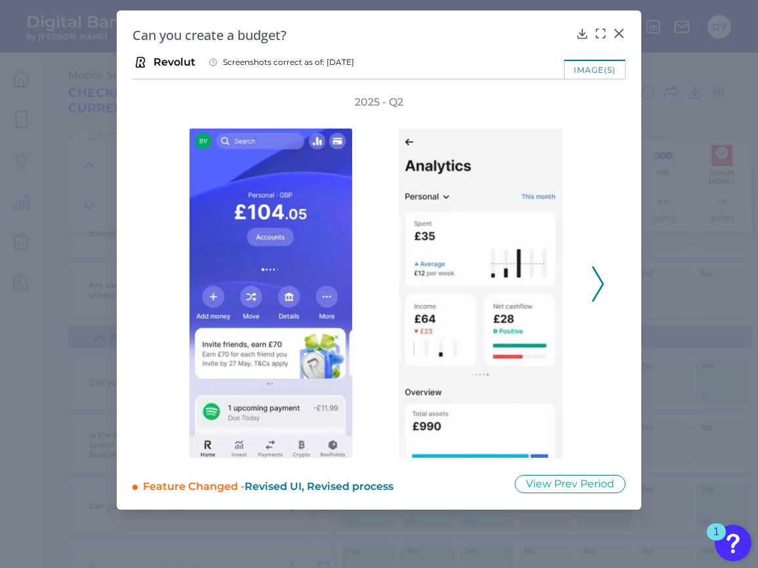
click at [601, 275] on icon at bounding box center [598, 283] width 12 height 35
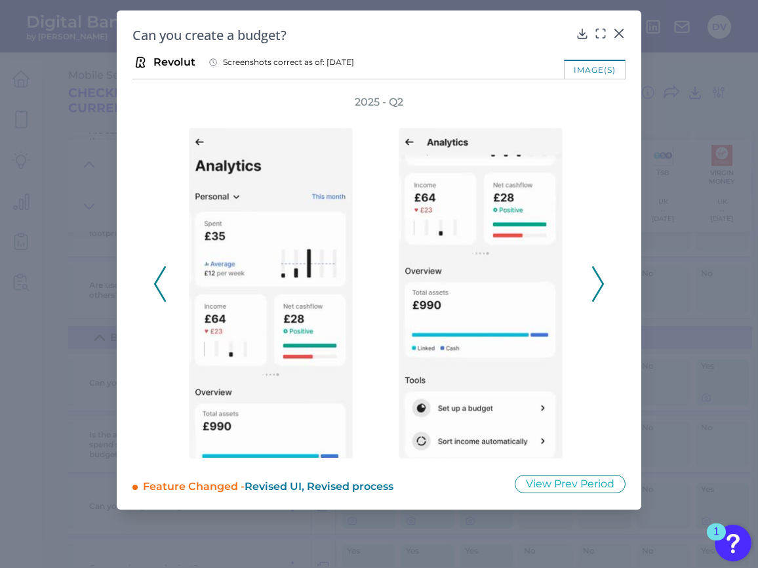
click at [601, 275] on icon at bounding box center [598, 283] width 12 height 35
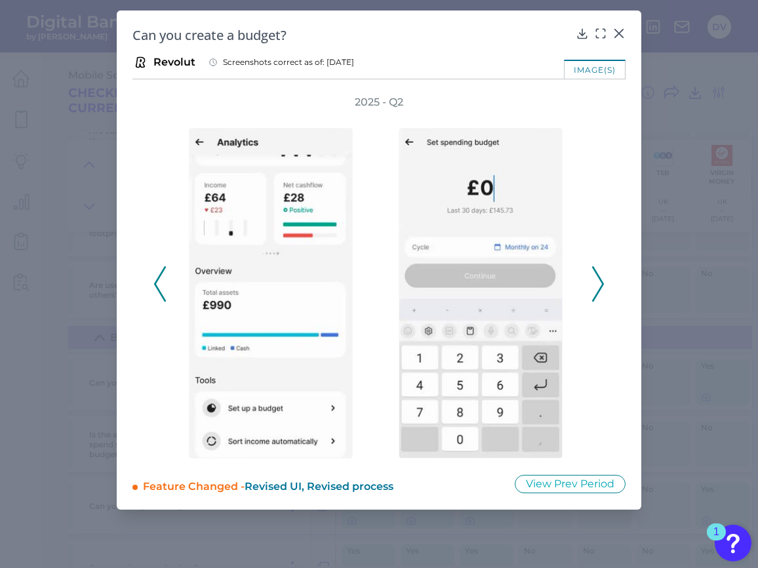
click at [601, 276] on icon at bounding box center [598, 283] width 12 height 35
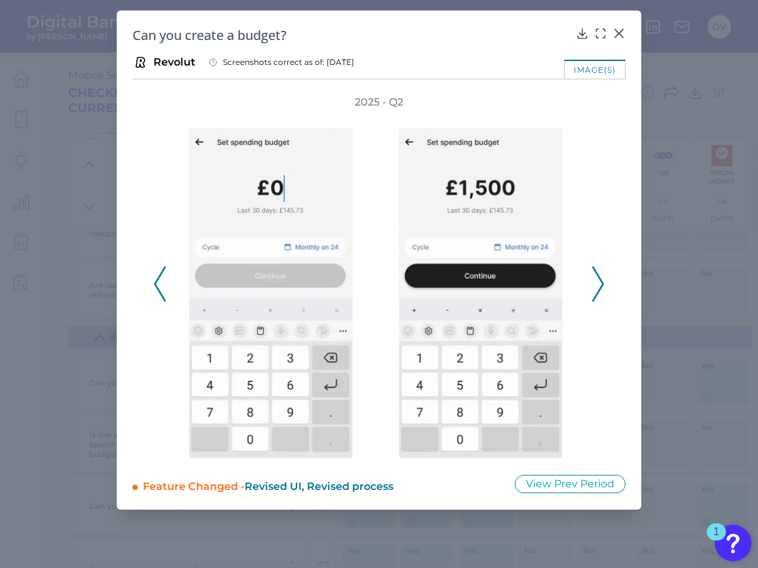
click at [154, 283] on button at bounding box center [159, 283] width 13 height 35
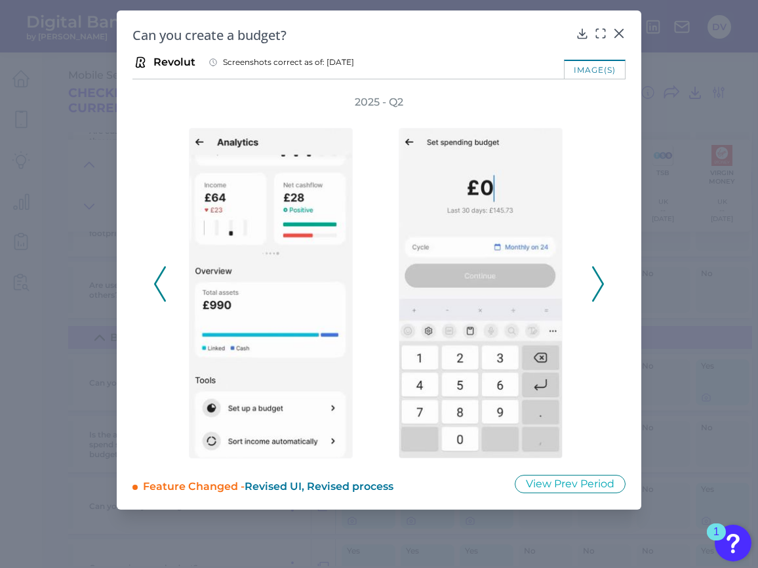
click at [159, 283] on icon at bounding box center [160, 283] width 12 height 35
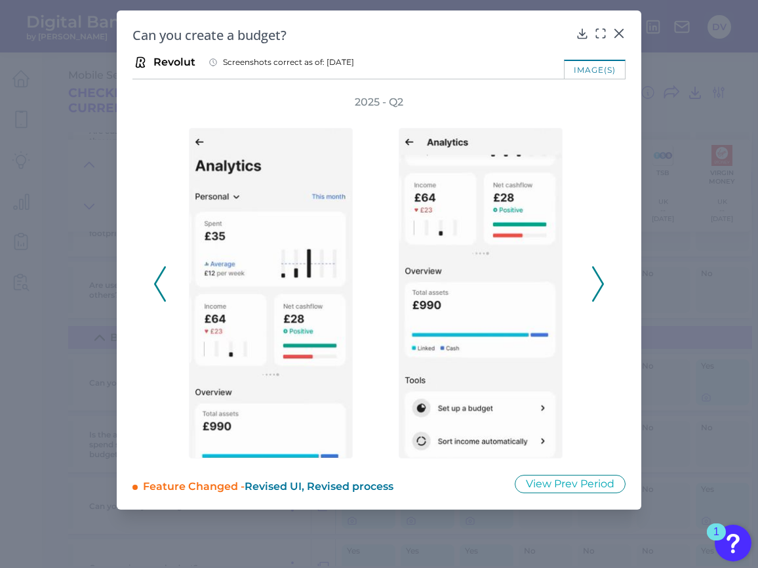
click at [159, 283] on icon at bounding box center [160, 283] width 12 height 35
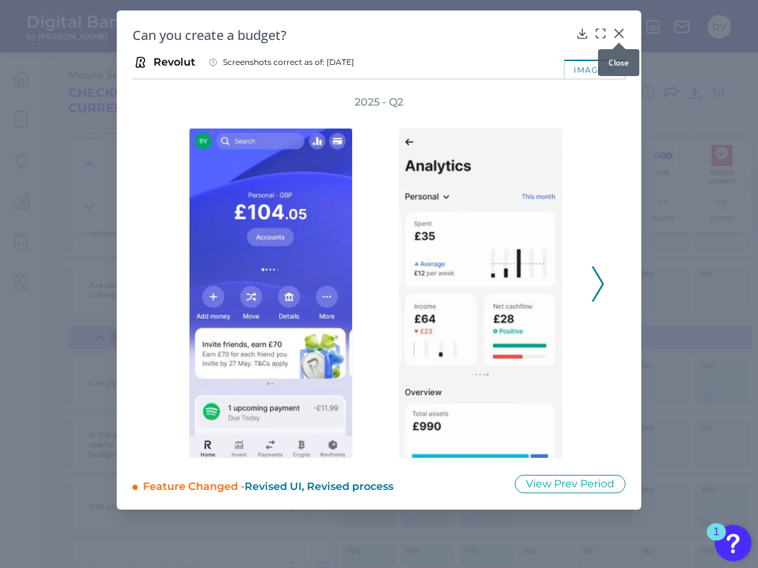
click at [620, 32] on icon at bounding box center [619, 33] width 8 height 8
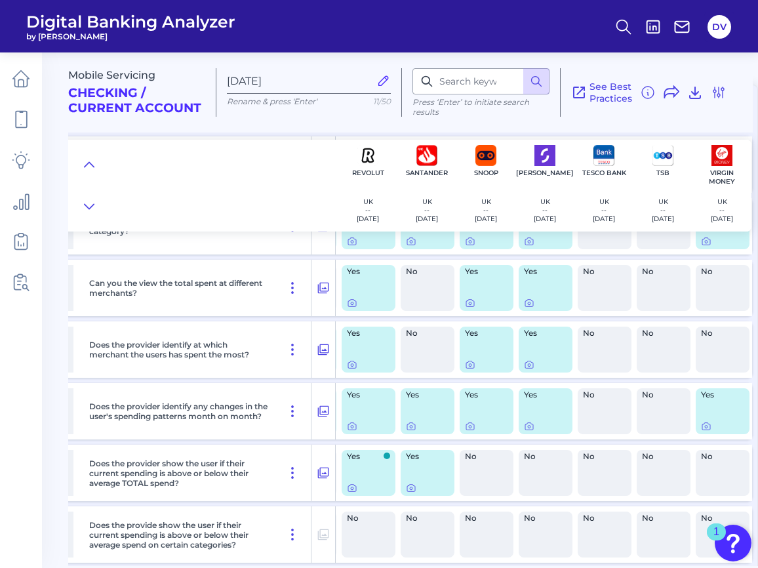
scroll to position [31, 1295]
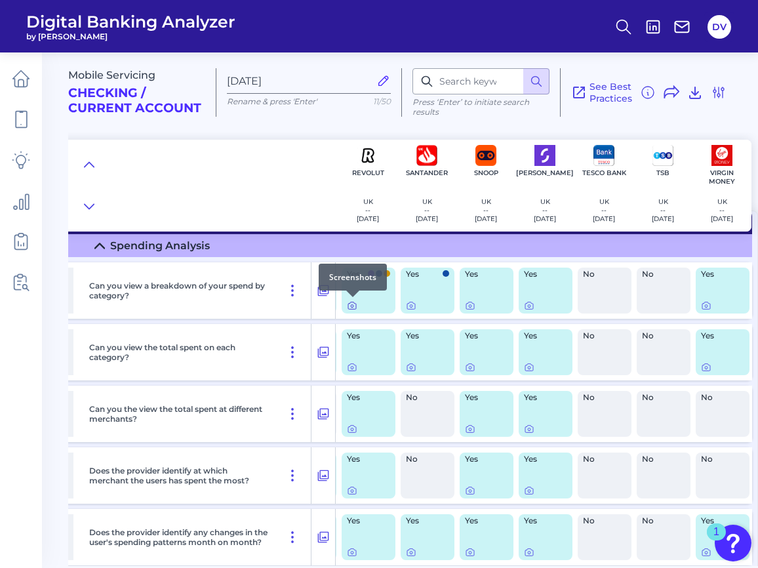
click at [352, 306] on icon at bounding box center [352, 305] width 10 height 10
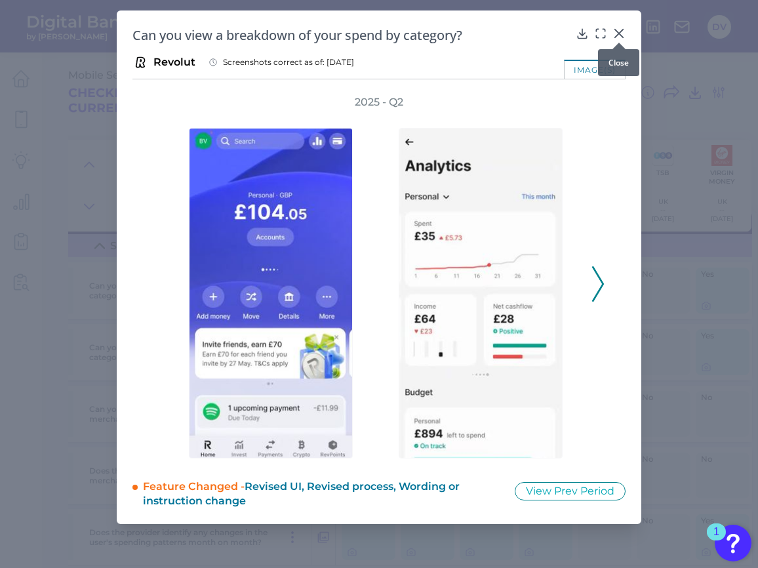
click at [619, 33] on icon at bounding box center [619, 33] width 8 height 8
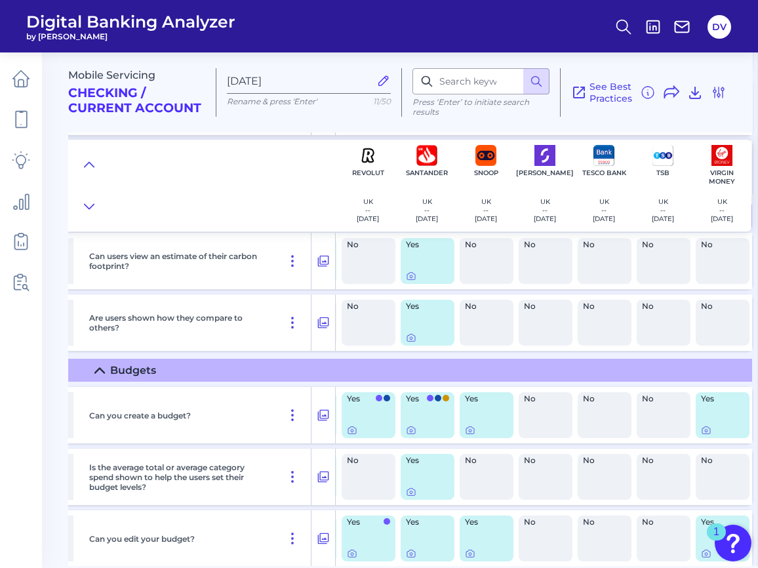
scroll to position [837, 1296]
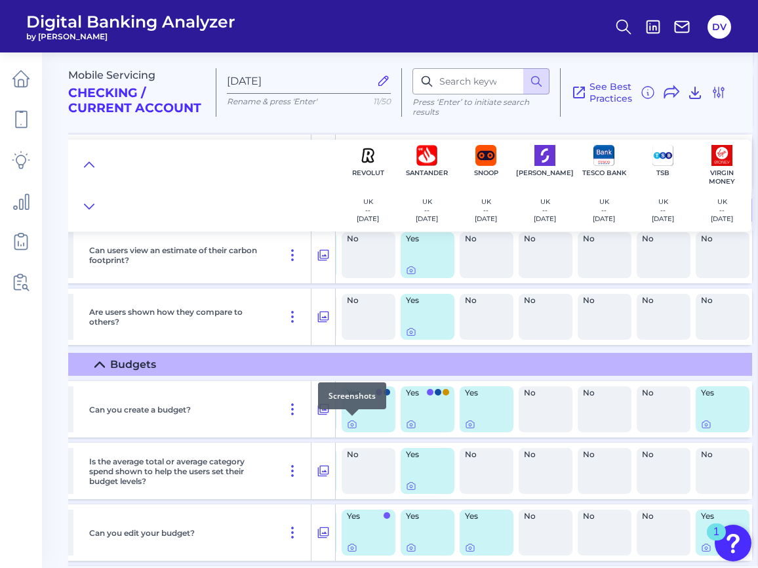
click at [351, 422] on div at bounding box center [351, 415] width 13 height 13
click at [349, 424] on icon at bounding box center [352, 424] width 10 height 10
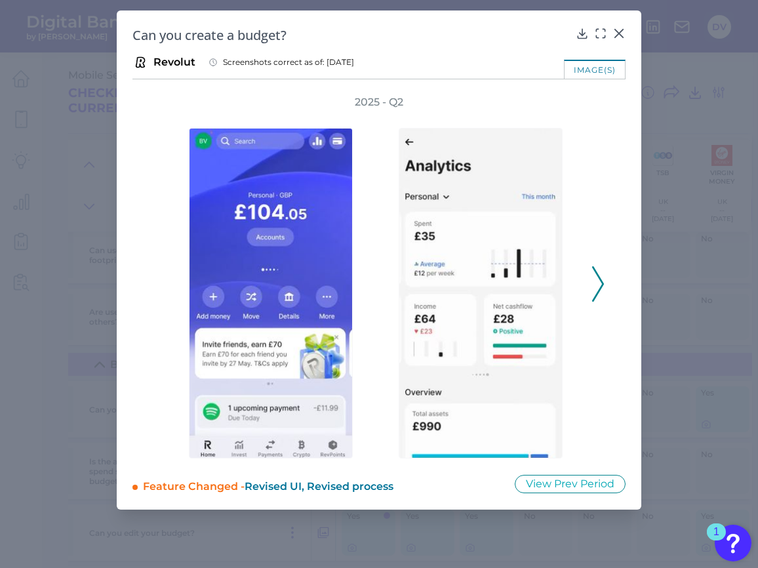
click at [598, 287] on icon at bounding box center [598, 283] width 12 height 35
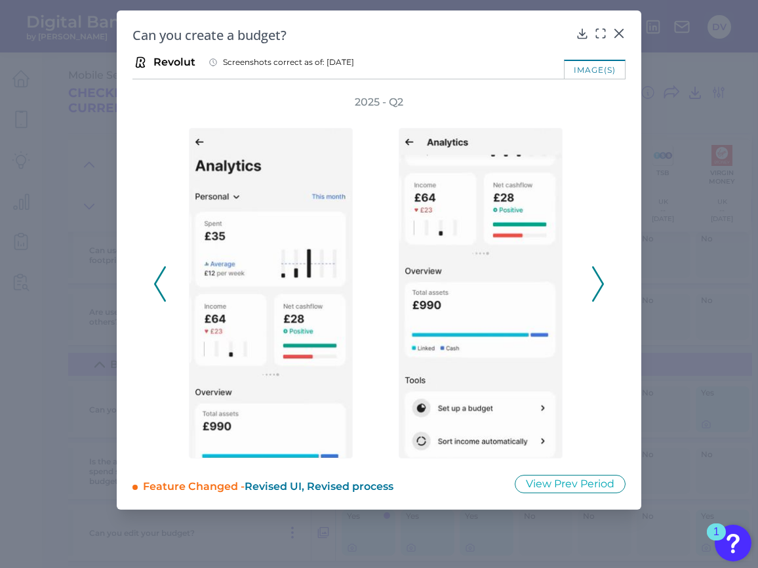
click at [598, 287] on icon at bounding box center [598, 283] width 12 height 35
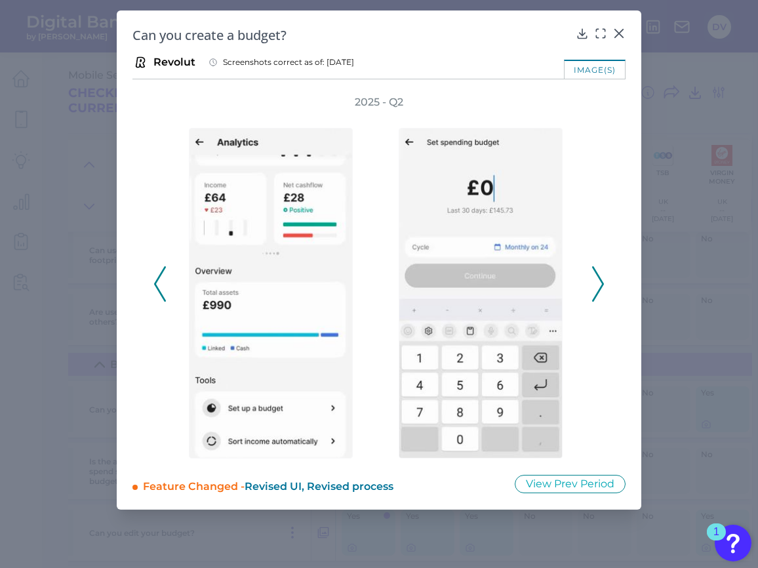
click at [161, 281] on icon at bounding box center [160, 283] width 12 height 35
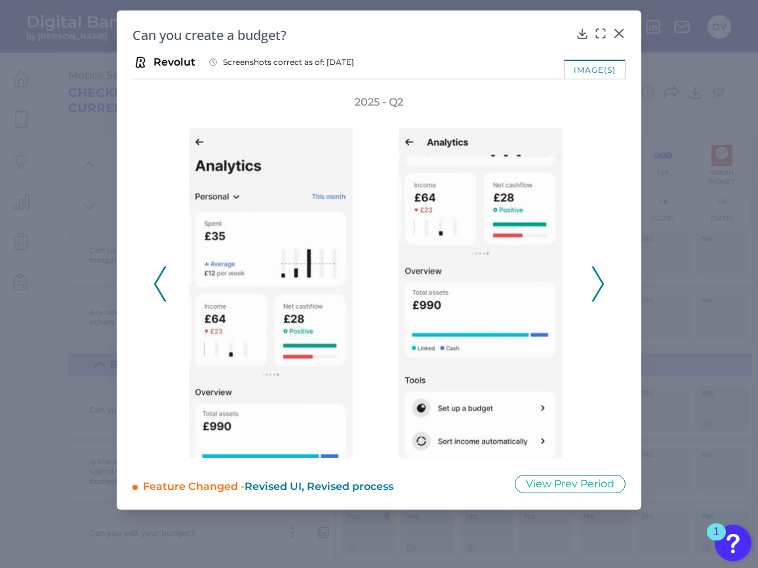
click at [161, 281] on icon at bounding box center [160, 283] width 12 height 35
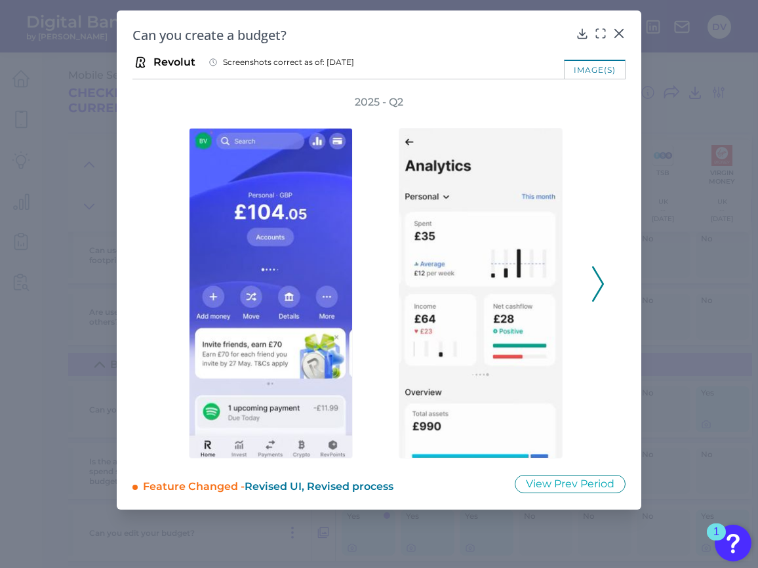
click at [600, 288] on polyline at bounding box center [598, 283] width 10 height 33
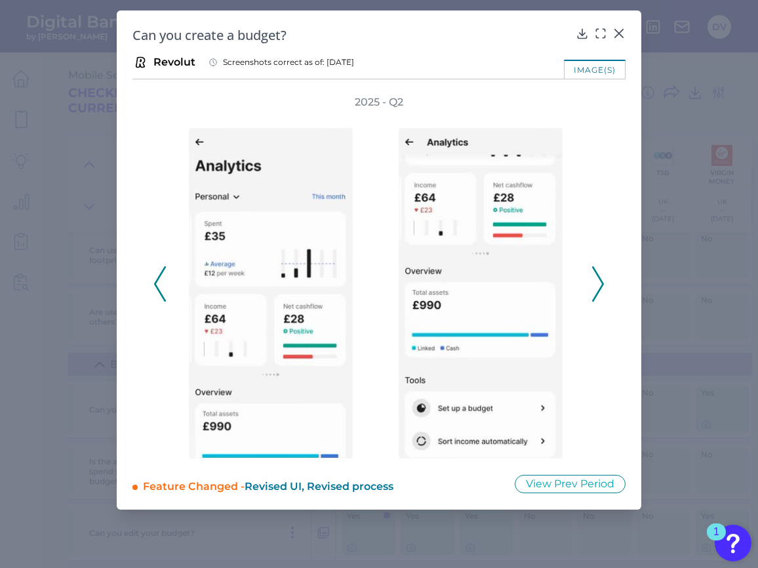
click at [600, 288] on polyline at bounding box center [598, 283] width 10 height 33
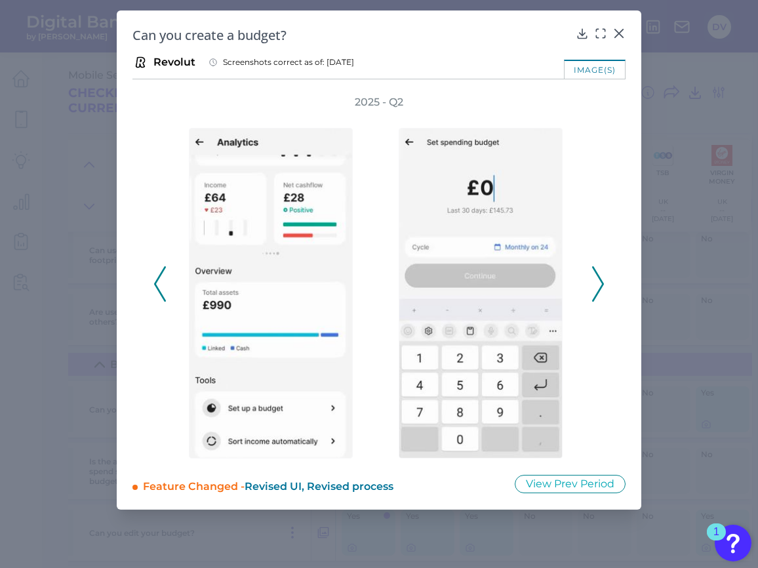
click at [600, 288] on polyline at bounding box center [598, 283] width 10 height 33
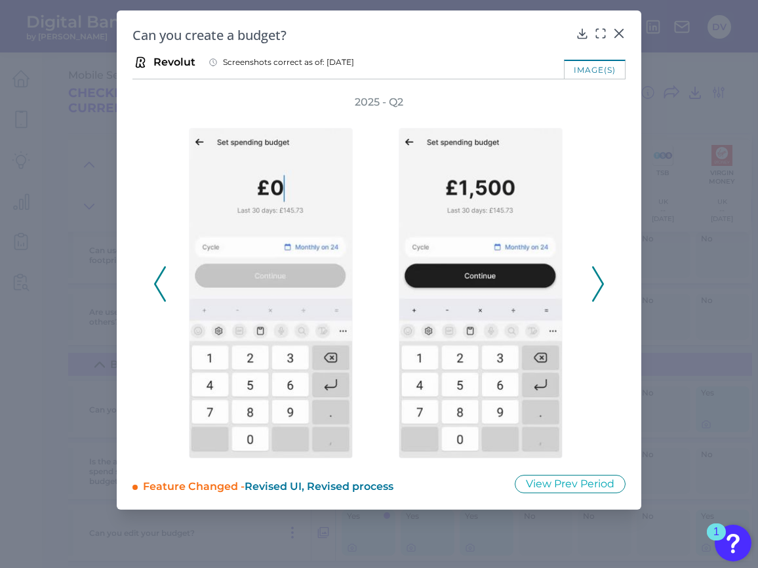
click at [600, 288] on polyline at bounding box center [598, 283] width 10 height 33
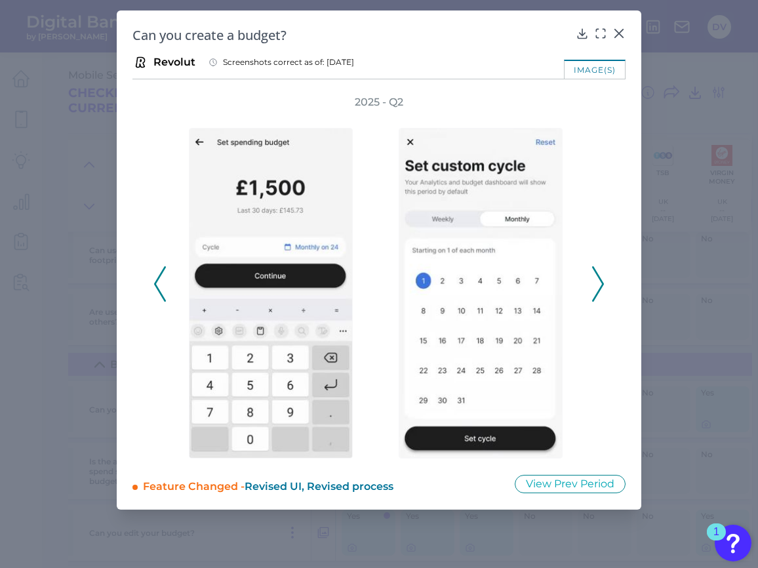
click at [600, 288] on polyline at bounding box center [598, 283] width 10 height 33
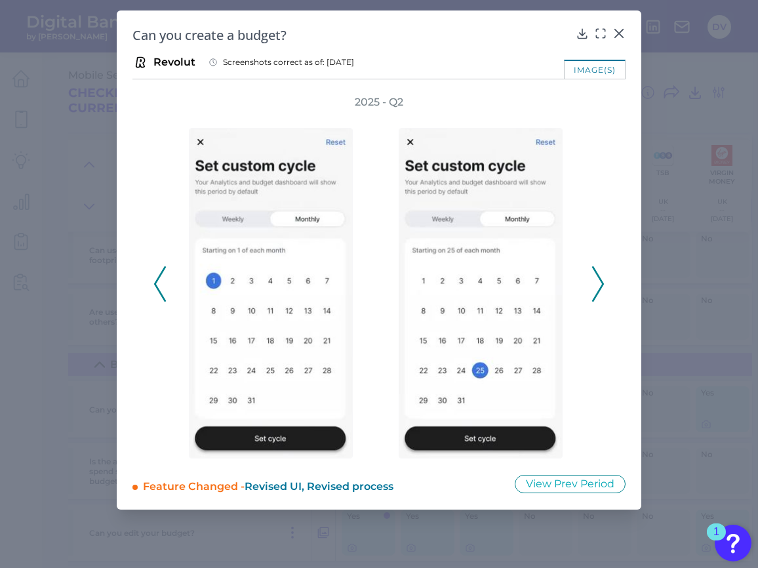
click at [600, 288] on polyline at bounding box center [598, 283] width 10 height 33
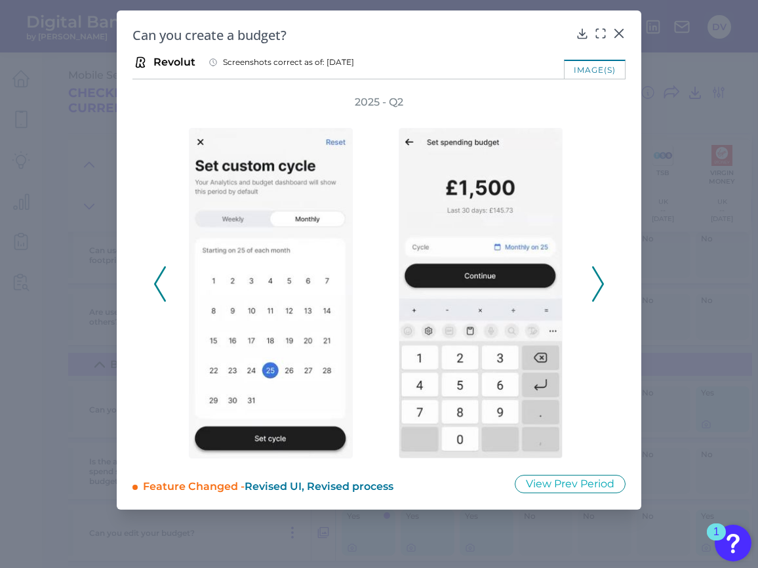
click at [600, 288] on polyline at bounding box center [598, 283] width 10 height 33
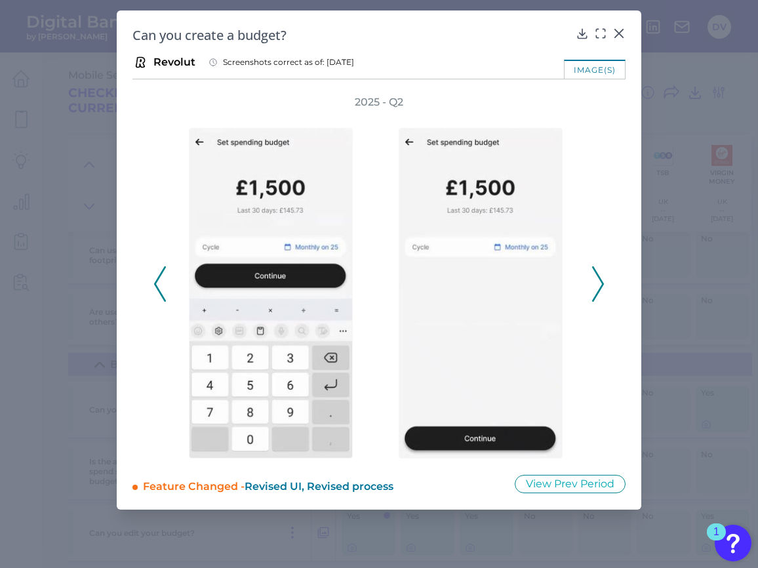
click at [600, 288] on polyline at bounding box center [598, 283] width 10 height 33
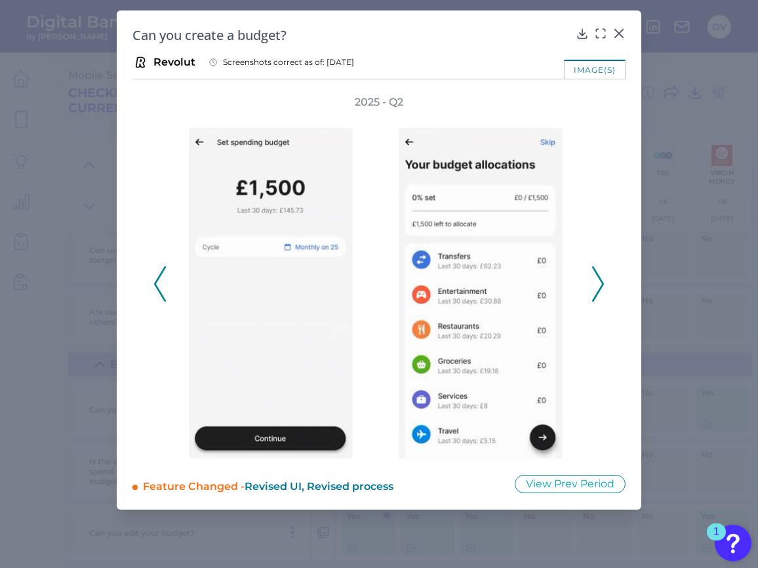
click at [600, 288] on polyline at bounding box center [598, 283] width 10 height 33
click at [583, 30] on icon at bounding box center [581, 33] width 13 height 13
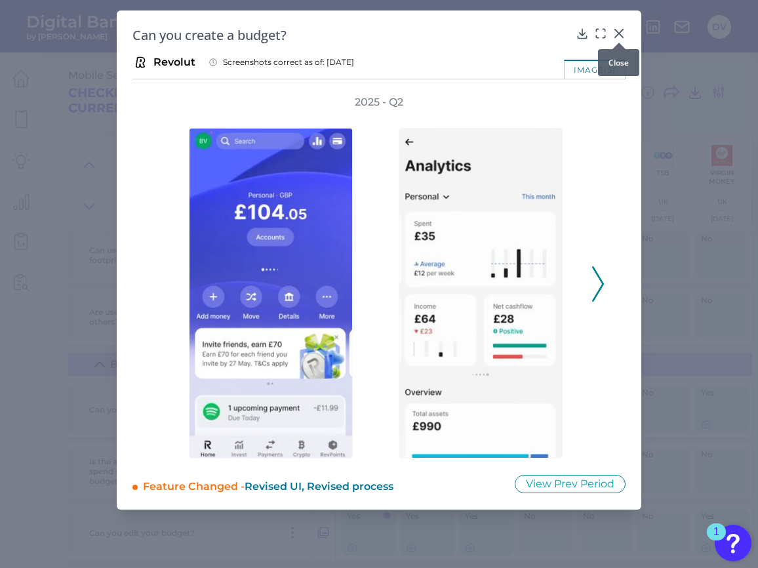
click at [616, 33] on icon at bounding box center [618, 33] width 13 height 13
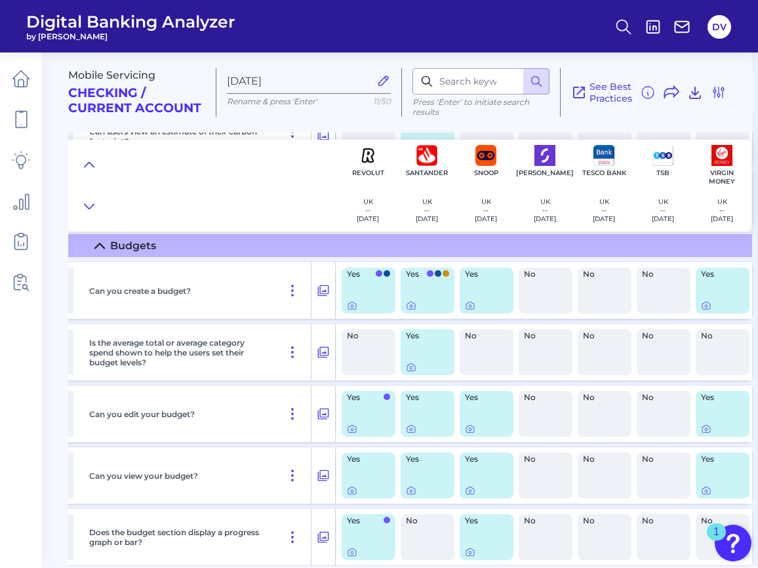
scroll to position [968, 1295]
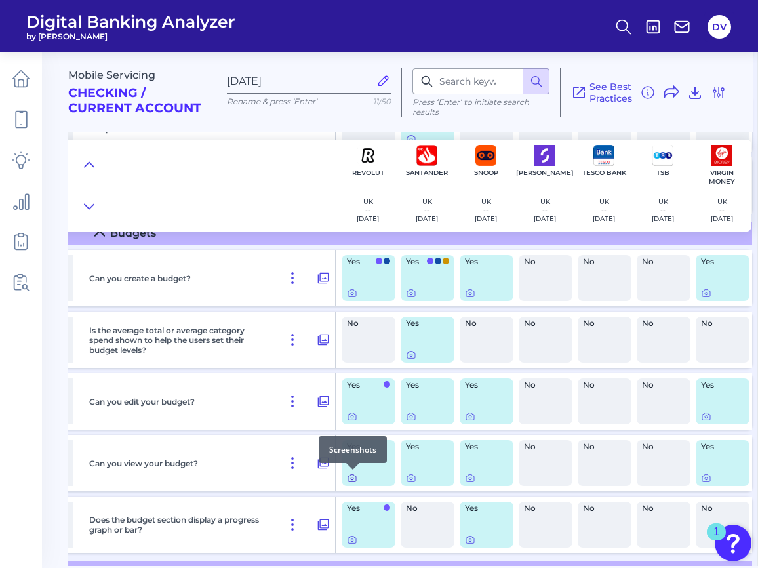
click at [355, 478] on icon at bounding box center [352, 478] width 10 height 10
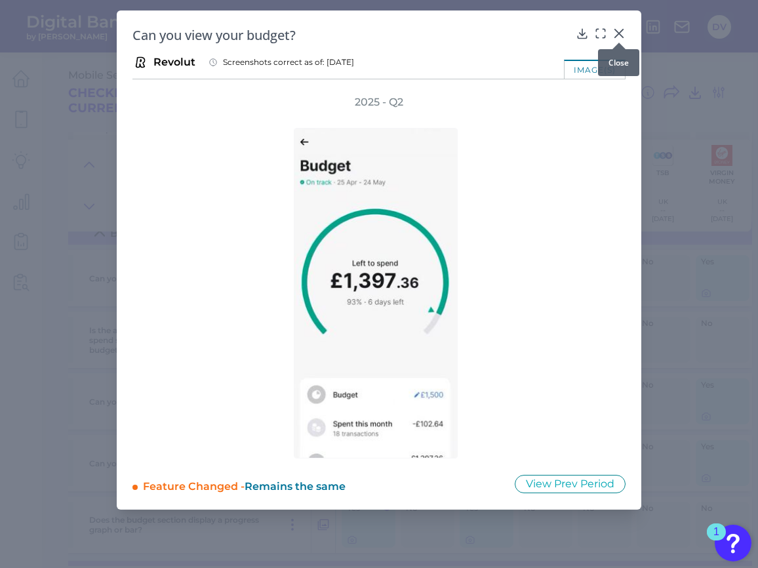
click at [615, 31] on icon at bounding box center [618, 33] width 13 height 13
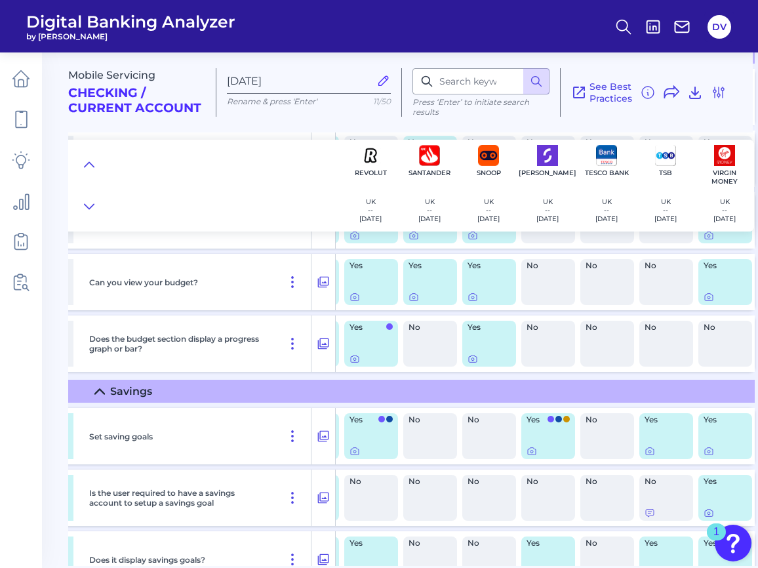
scroll to position [1154, 1292]
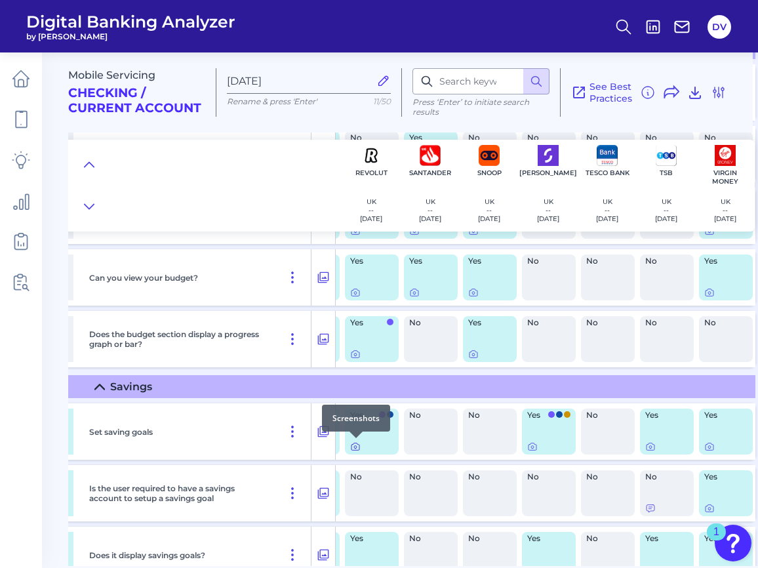
click at [353, 446] on icon at bounding box center [355, 446] width 10 height 10
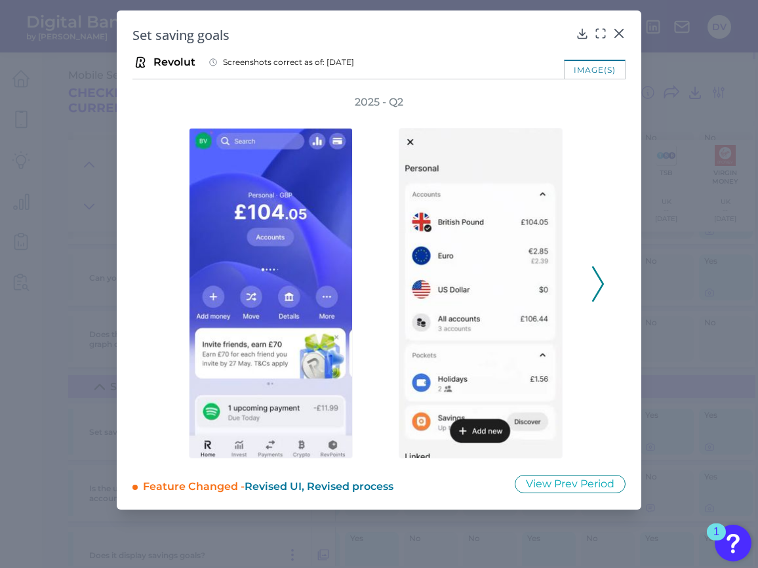
click at [598, 286] on icon at bounding box center [598, 283] width 12 height 35
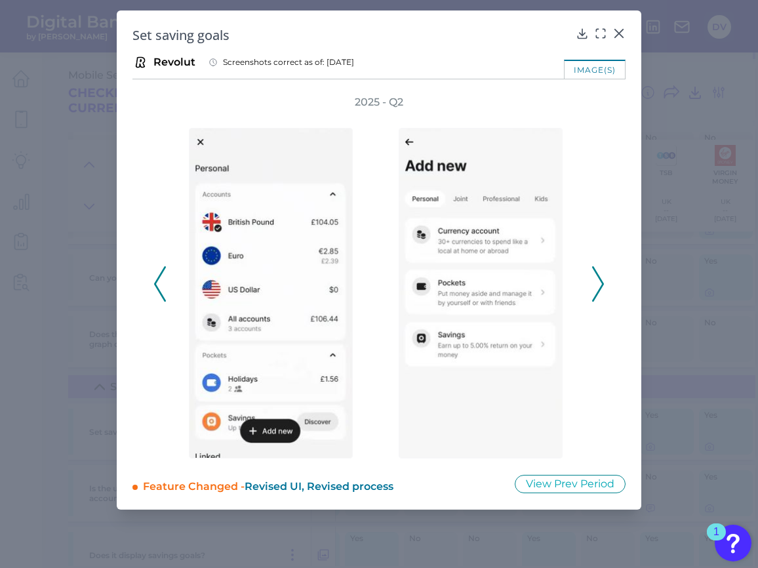
click at [599, 286] on icon at bounding box center [598, 283] width 12 height 35
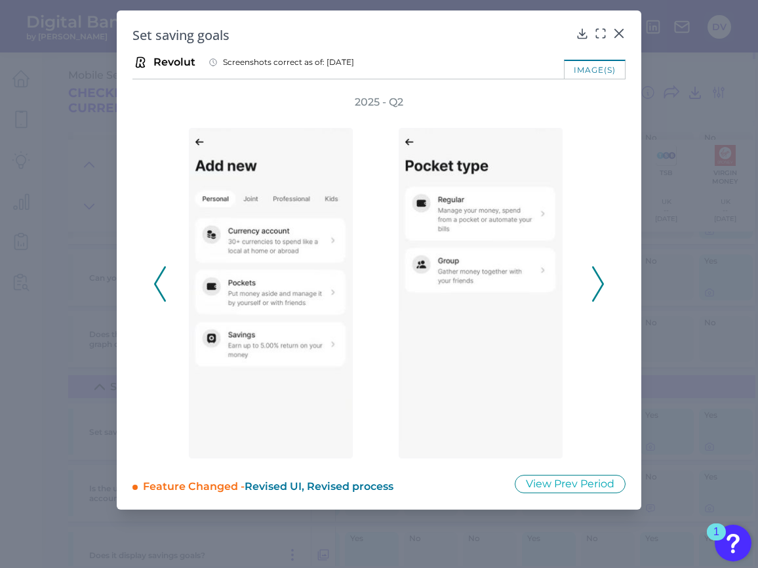
click at [599, 287] on icon at bounding box center [598, 283] width 12 height 35
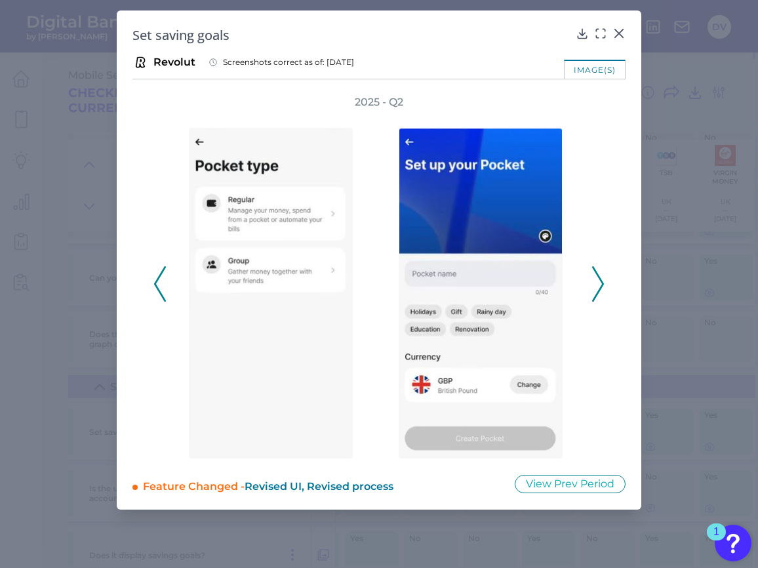
click at [599, 287] on icon at bounding box center [598, 283] width 12 height 35
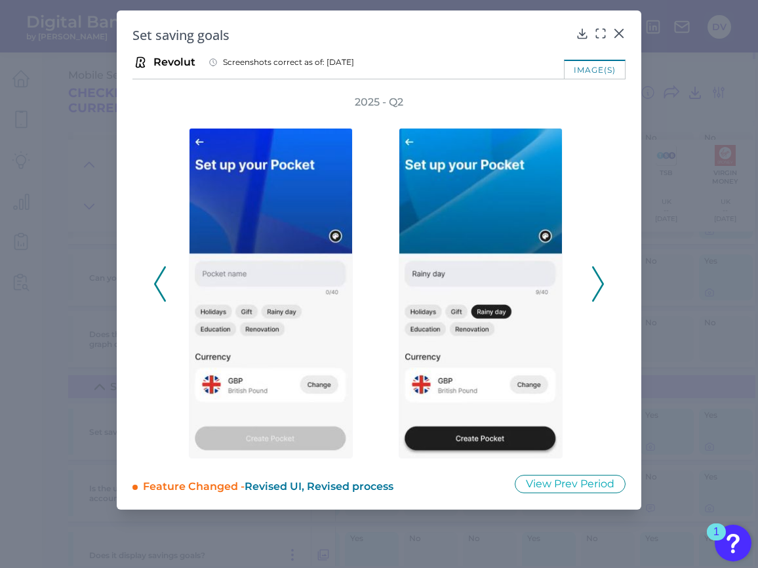
click at [599, 287] on icon at bounding box center [598, 283] width 12 height 35
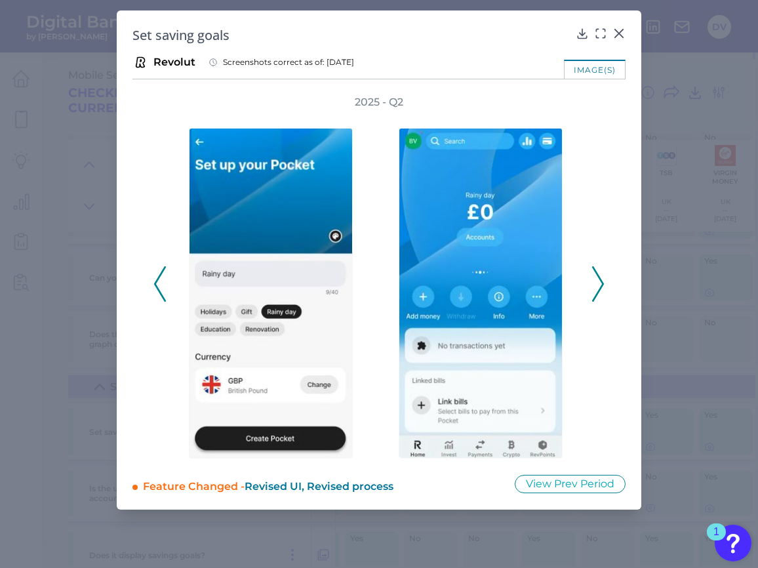
click at [160, 285] on icon at bounding box center [160, 283] width 12 height 35
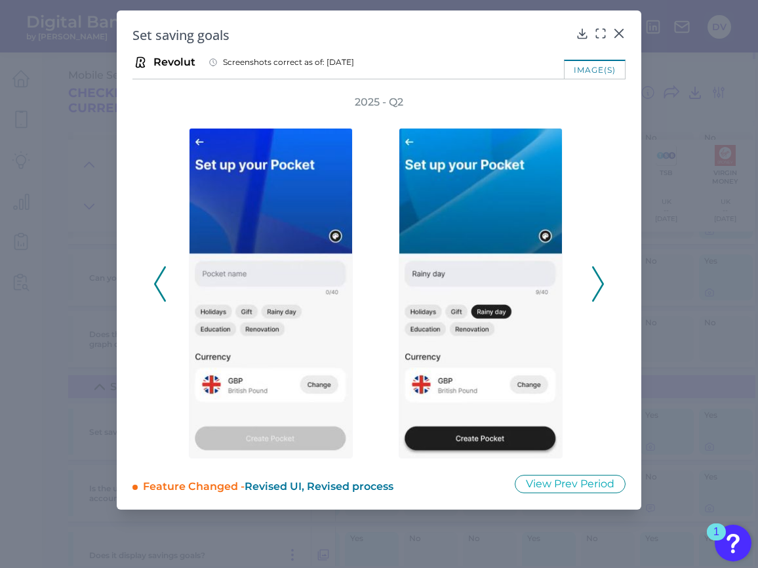
click at [166, 275] on icon at bounding box center [160, 283] width 12 height 35
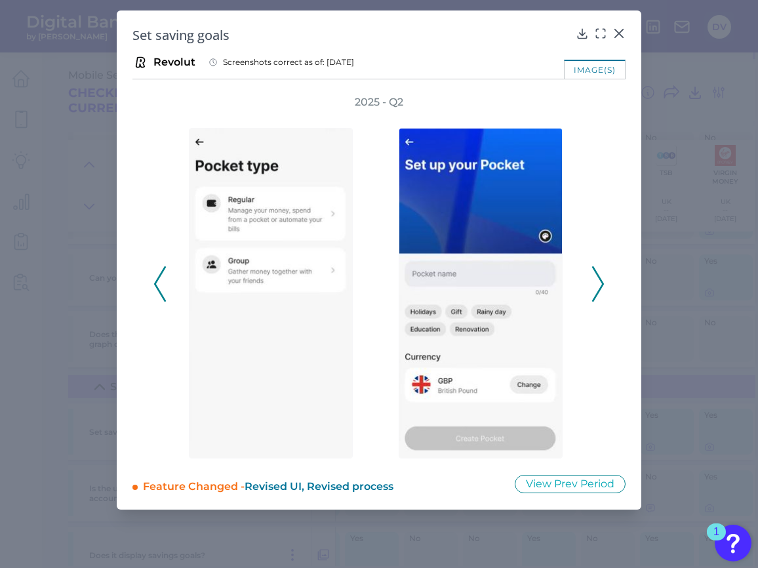
click at [163, 288] on icon at bounding box center [160, 283] width 12 height 35
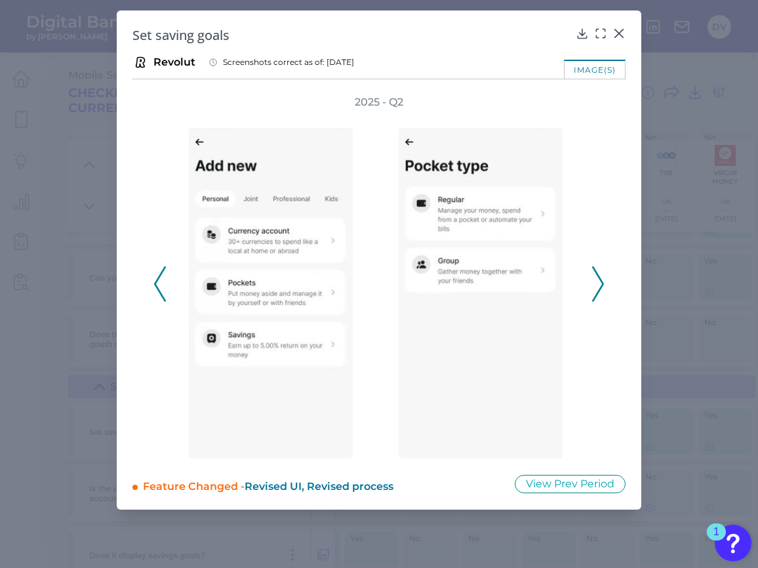
click at [163, 288] on icon at bounding box center [160, 283] width 12 height 35
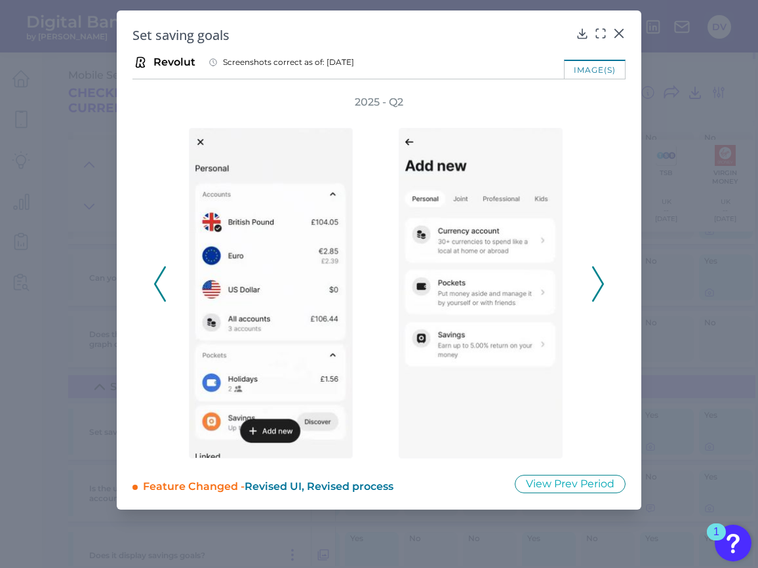
click at [162, 281] on icon at bounding box center [160, 283] width 12 height 35
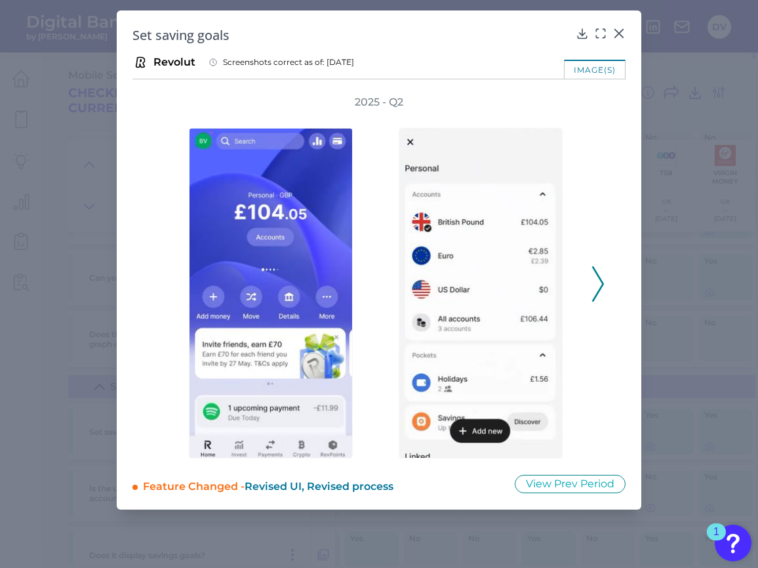
click at [595, 286] on icon at bounding box center [598, 283] width 12 height 35
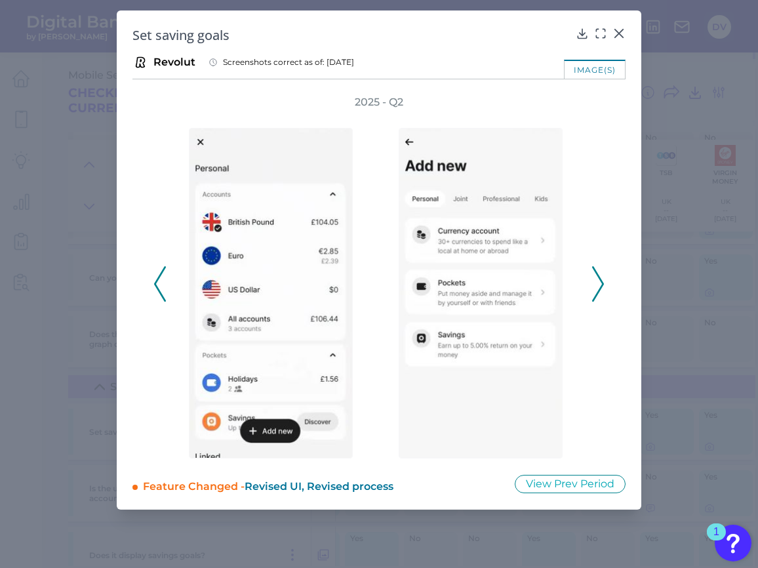
click at [165, 273] on icon at bounding box center [160, 283] width 12 height 35
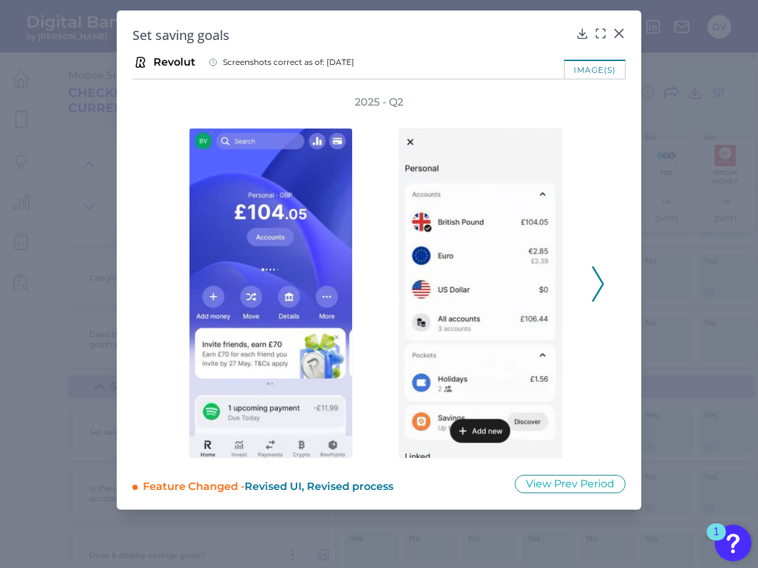
click at [598, 285] on icon at bounding box center [598, 283] width 12 height 35
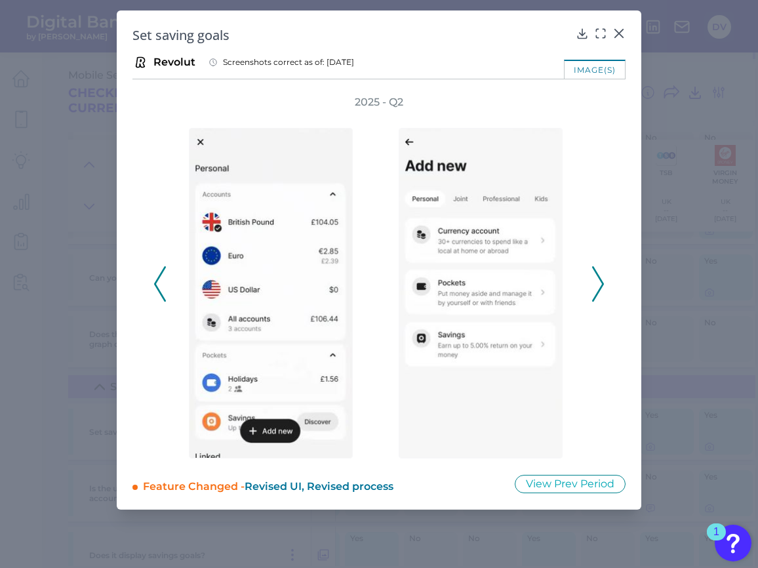
click at [163, 288] on icon at bounding box center [160, 283] width 12 height 35
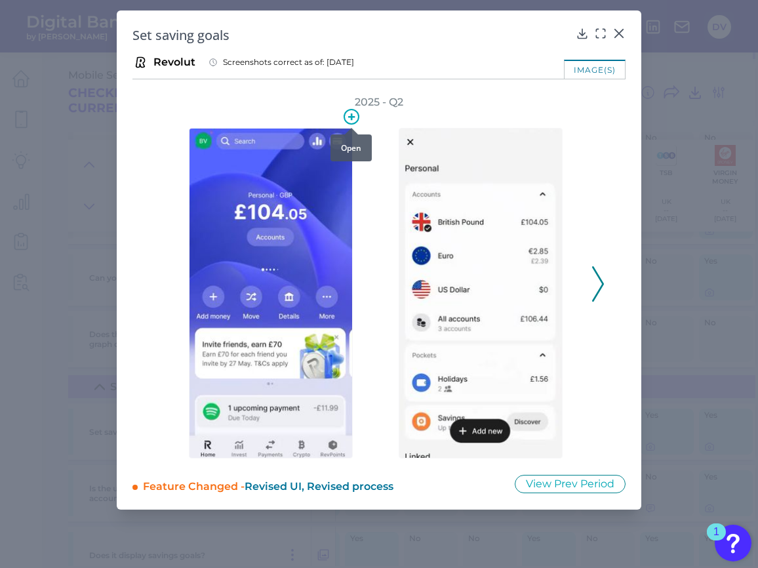
click at [347, 120] on icon at bounding box center [351, 117] width 16 height 16
click at [378, 191] on div at bounding box center [274, 283] width 210 height 349
click at [585, 33] on icon at bounding box center [581, 33] width 13 height 13
